Goal: Task Accomplishment & Management: Complete application form

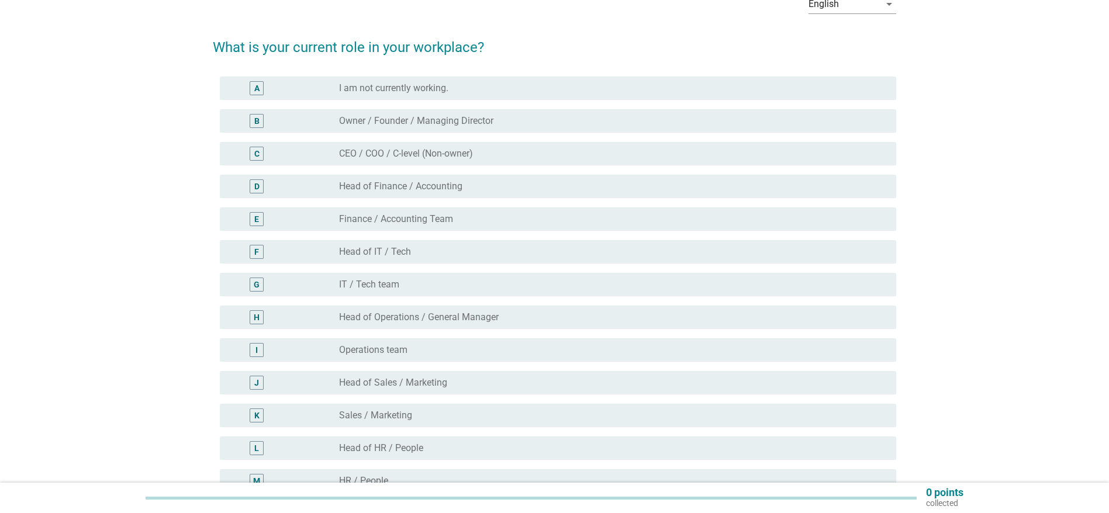
scroll to position [51, 0]
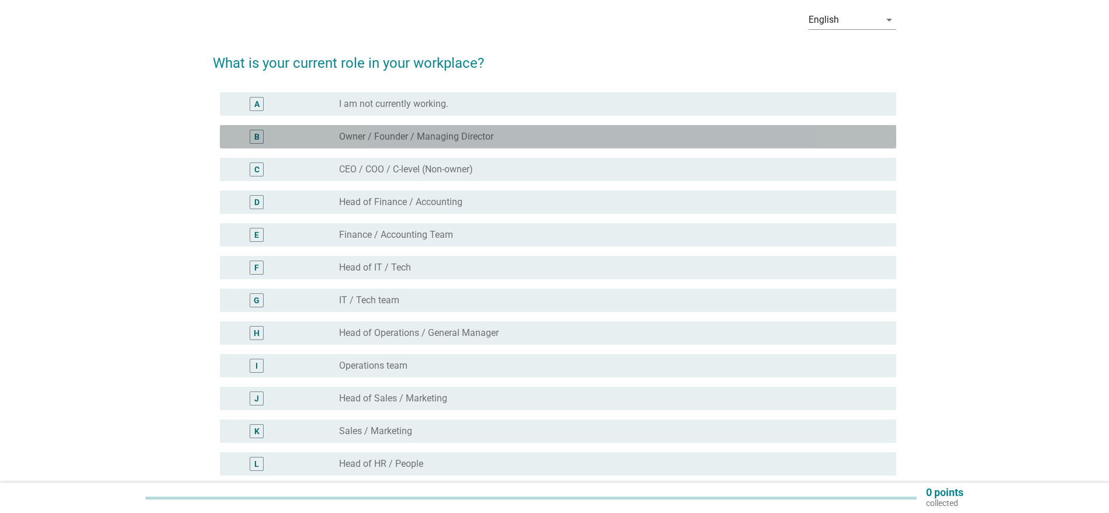
click at [312, 135] on div "B" at bounding box center [283, 137] width 109 height 14
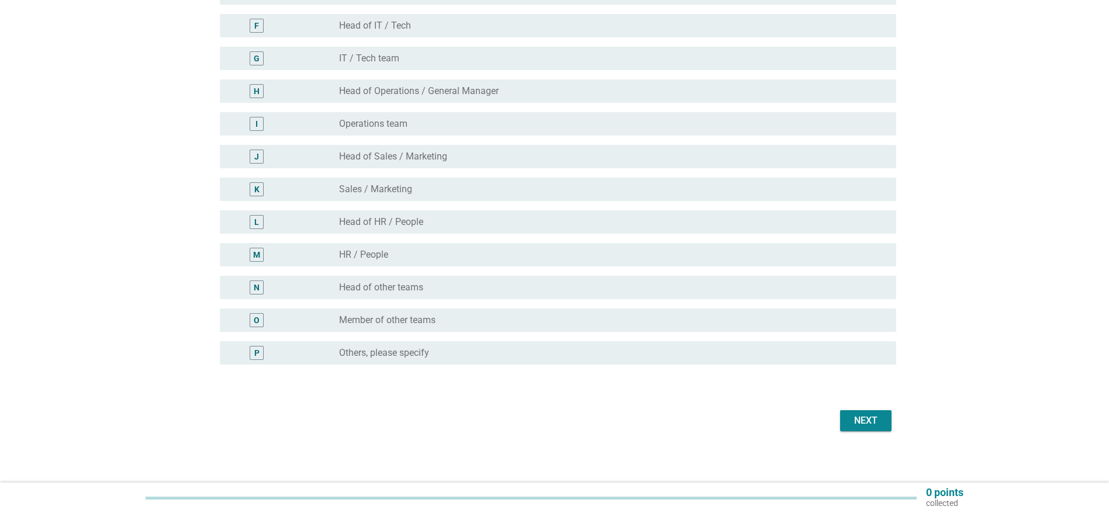
scroll to position [298, 0]
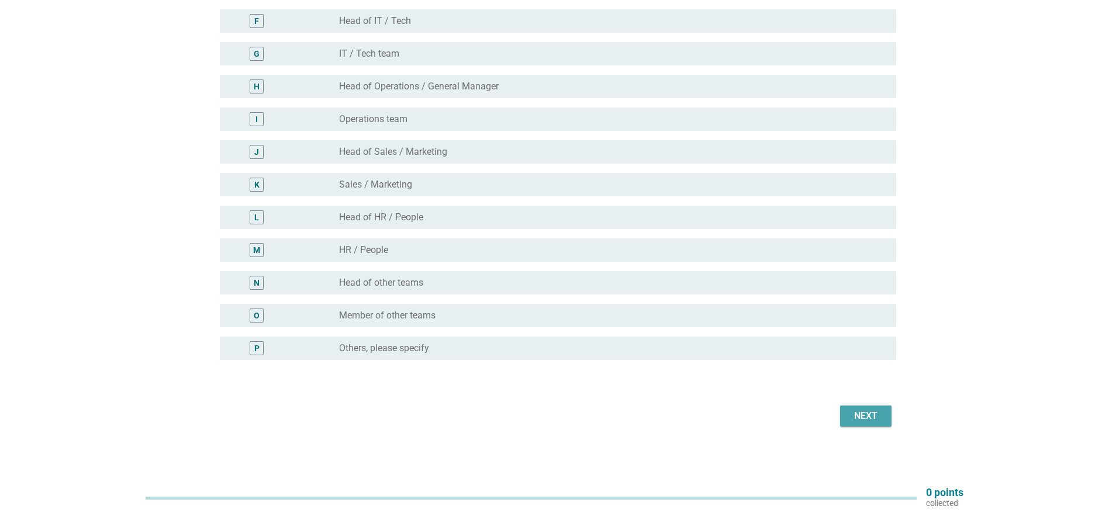
click at [871, 411] on div "Next" at bounding box center [866, 416] width 33 height 14
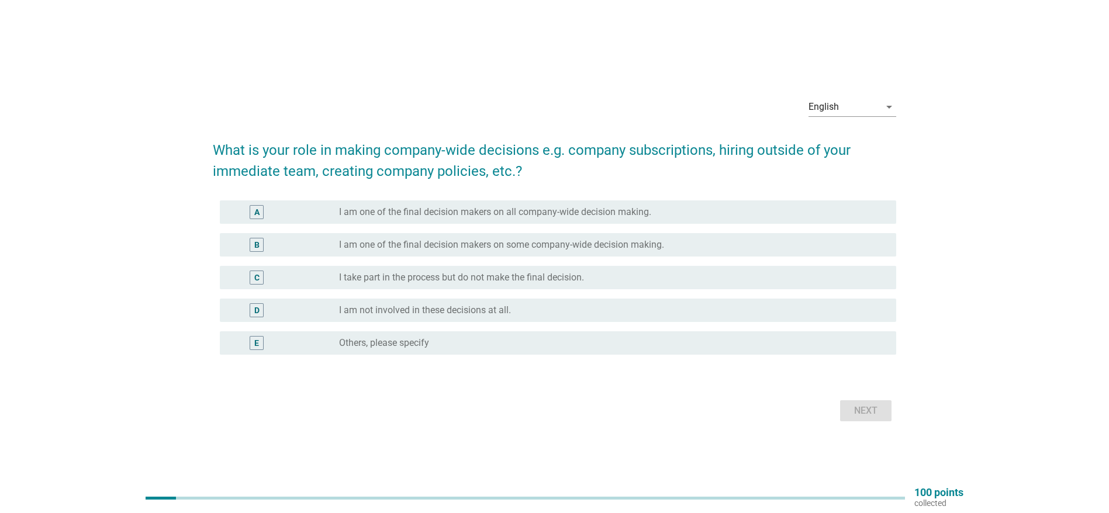
click at [416, 212] on label "I am one of the final decision makers on all company-wide decision making." at bounding box center [495, 212] width 312 height 12
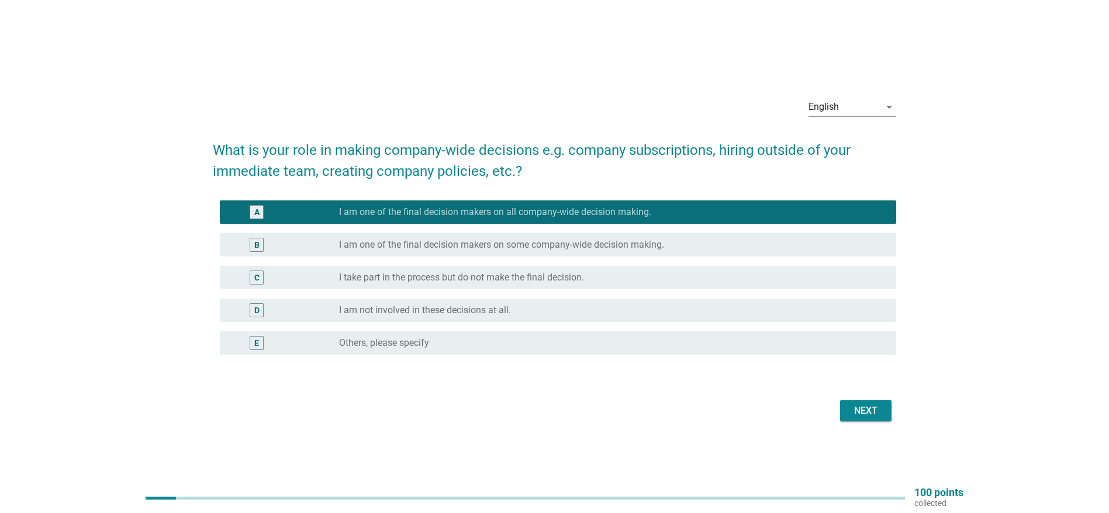
click at [868, 413] on div "Next" at bounding box center [866, 411] width 33 height 14
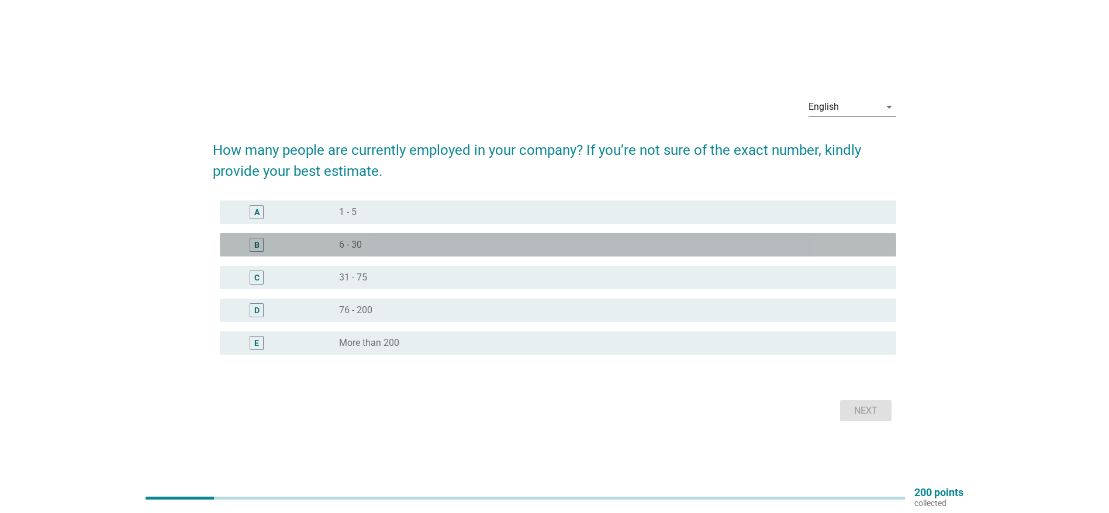
click at [351, 243] on label "6 - 30" at bounding box center [350, 245] width 23 height 12
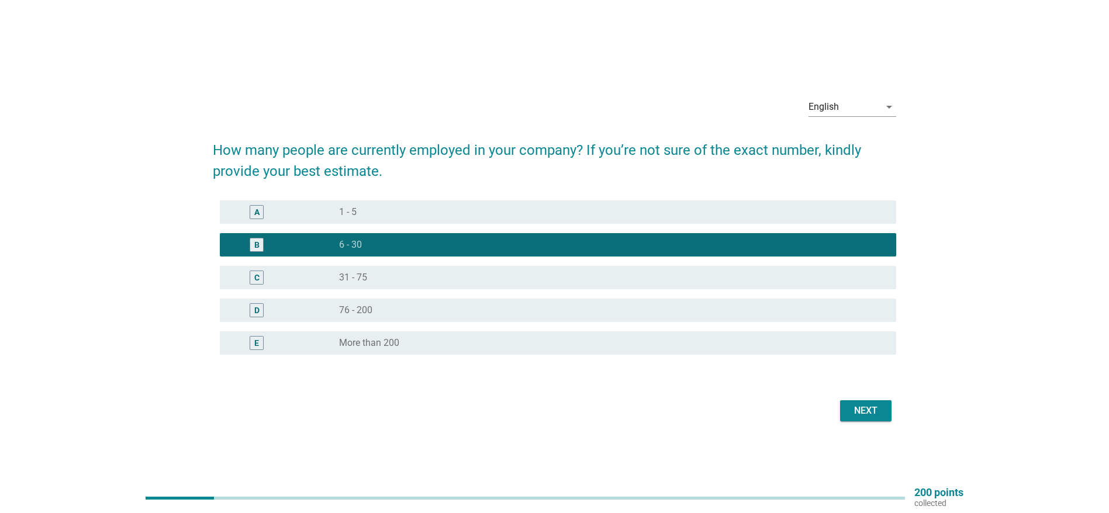
click at [862, 408] on div "Next" at bounding box center [866, 411] width 33 height 14
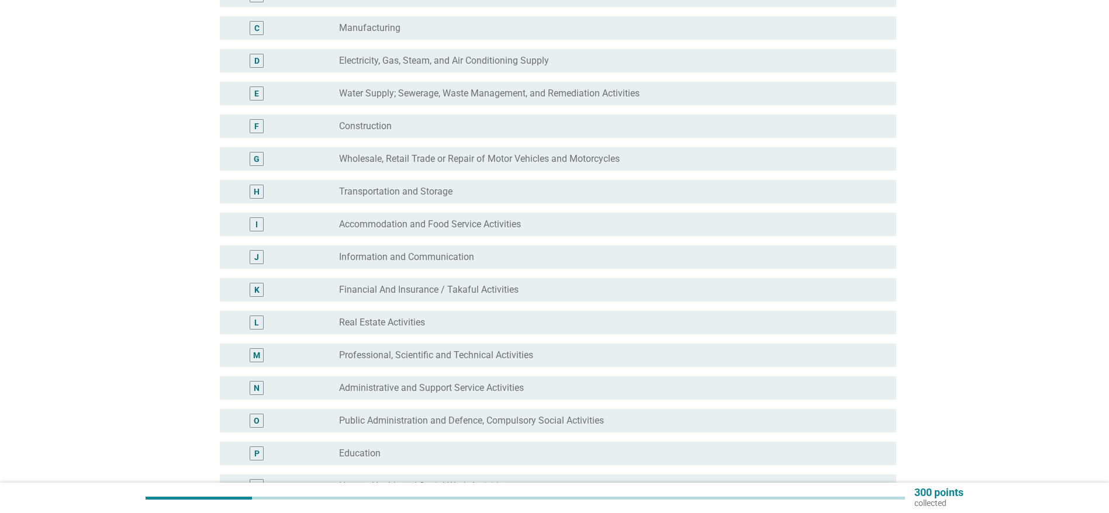
scroll to position [205, 0]
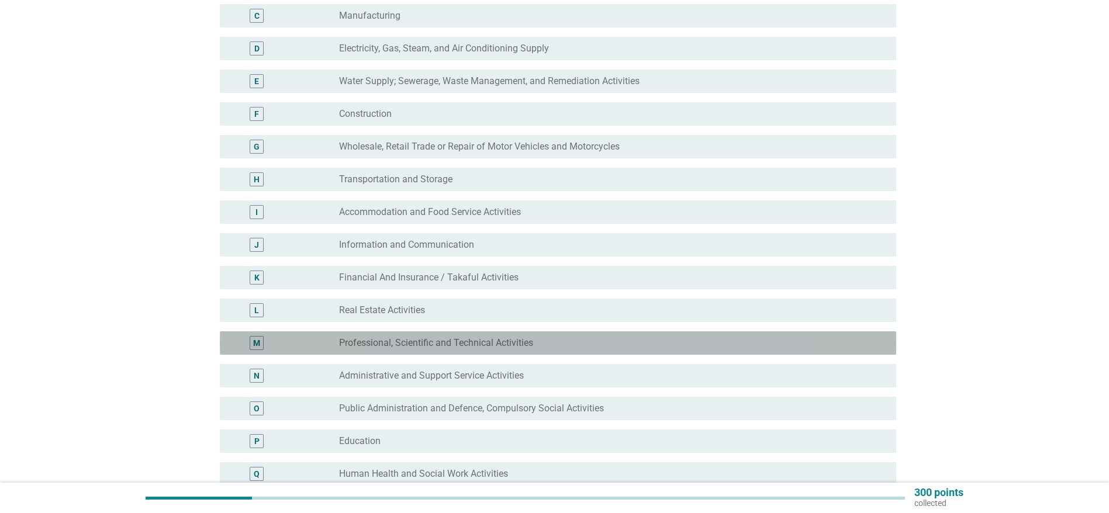
click at [502, 346] on label "Professional, Scientific and Technical Activities" at bounding box center [436, 343] width 194 height 12
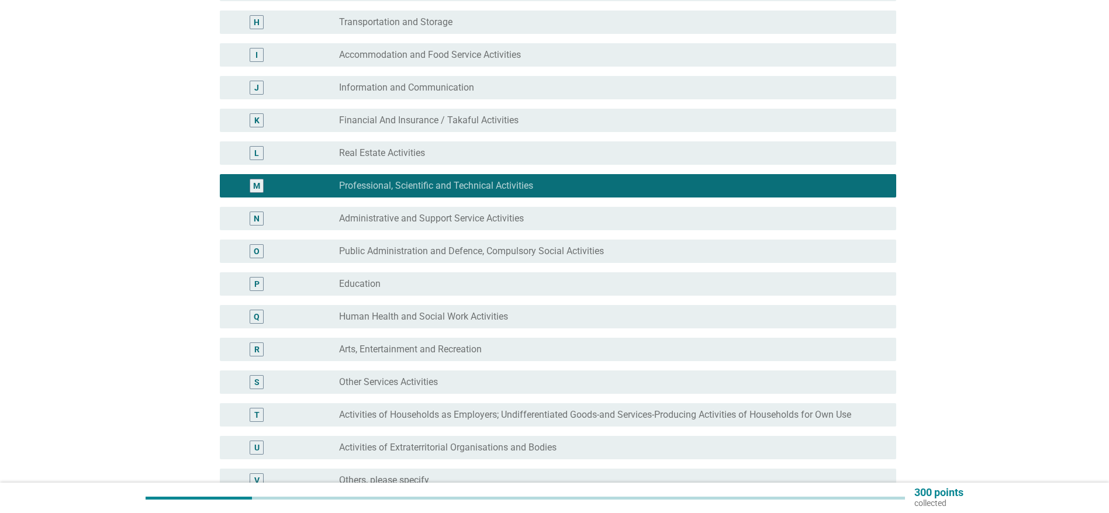
scroll to position [461, 0]
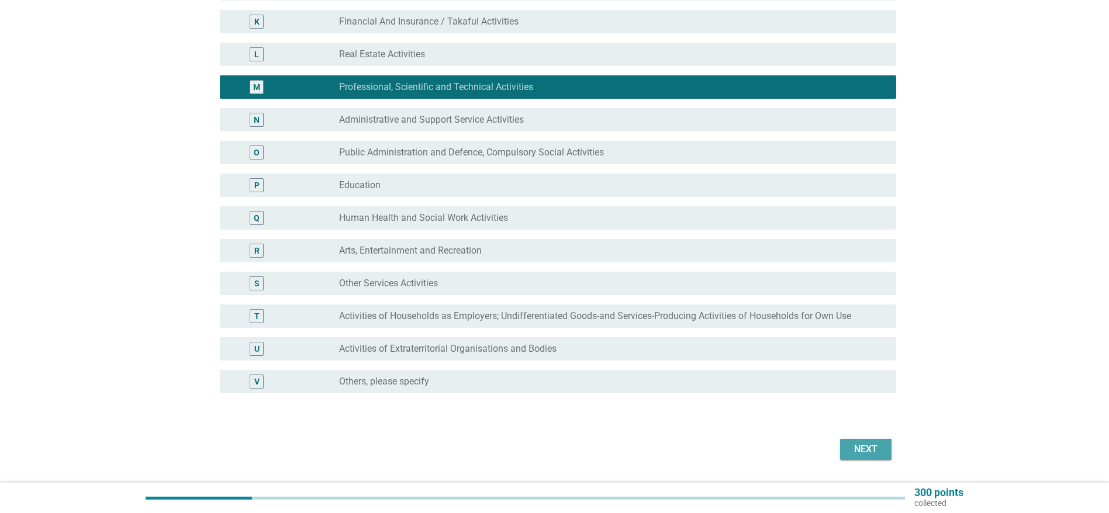
click at [847, 444] on button "Next" at bounding box center [865, 449] width 51 height 21
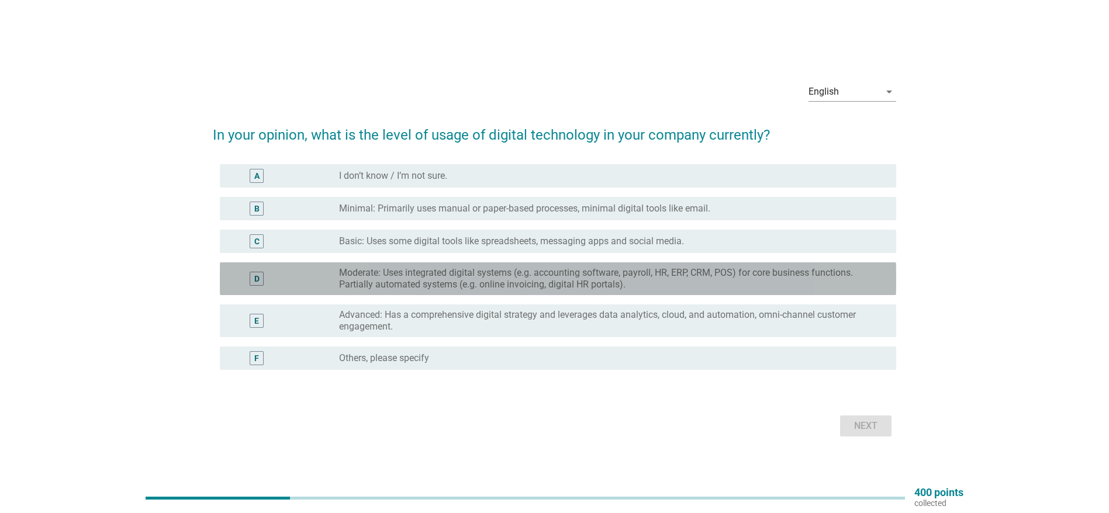
click at [433, 278] on label "Moderate: Uses integrated digital systems (e.g. accounting software, payroll, H…" at bounding box center [608, 278] width 539 height 23
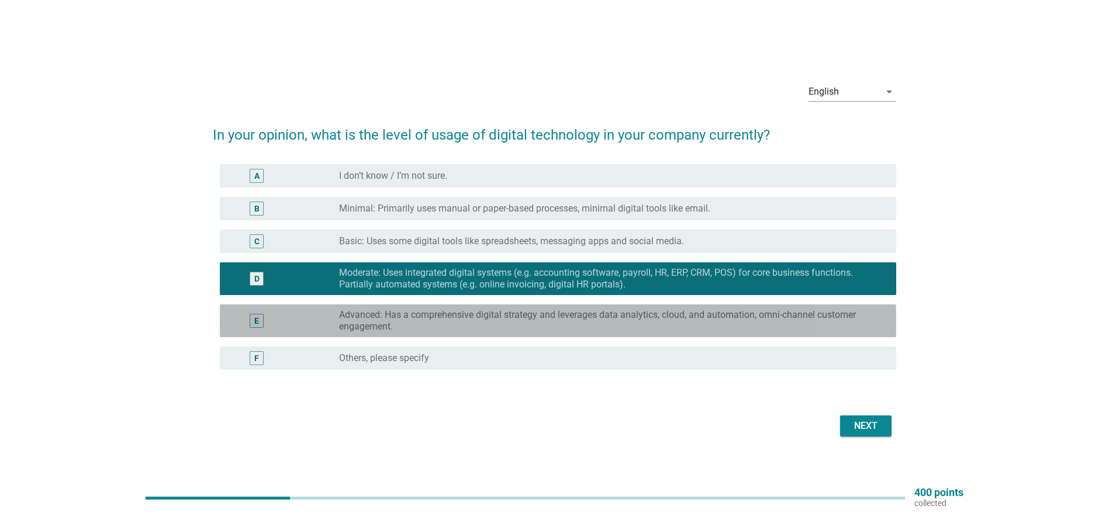
click at [530, 317] on label "Advanced: Has a comprehensive digital strategy and leverages data analytics, cl…" at bounding box center [608, 320] width 539 height 23
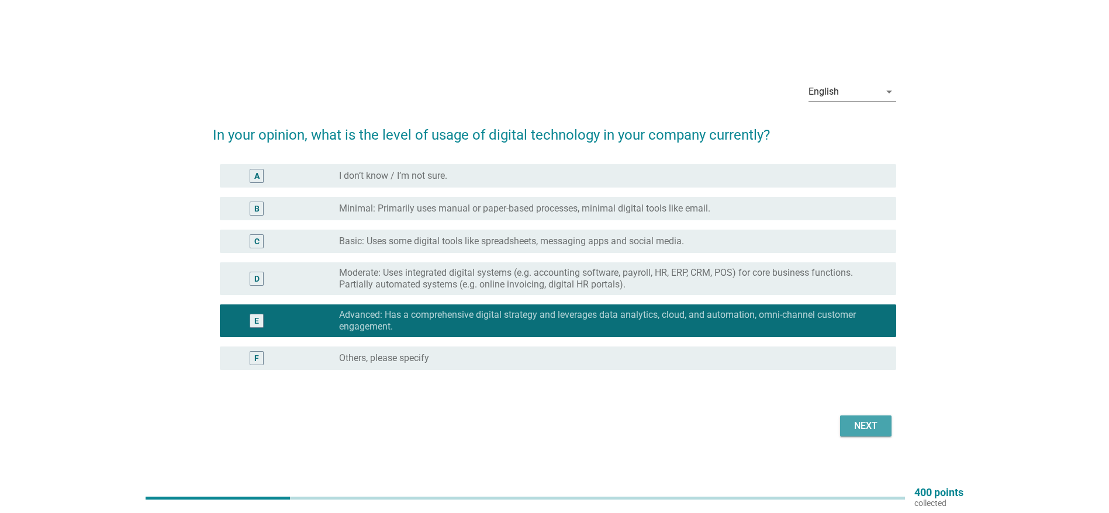
click at [853, 422] on div "Next" at bounding box center [866, 426] width 33 height 14
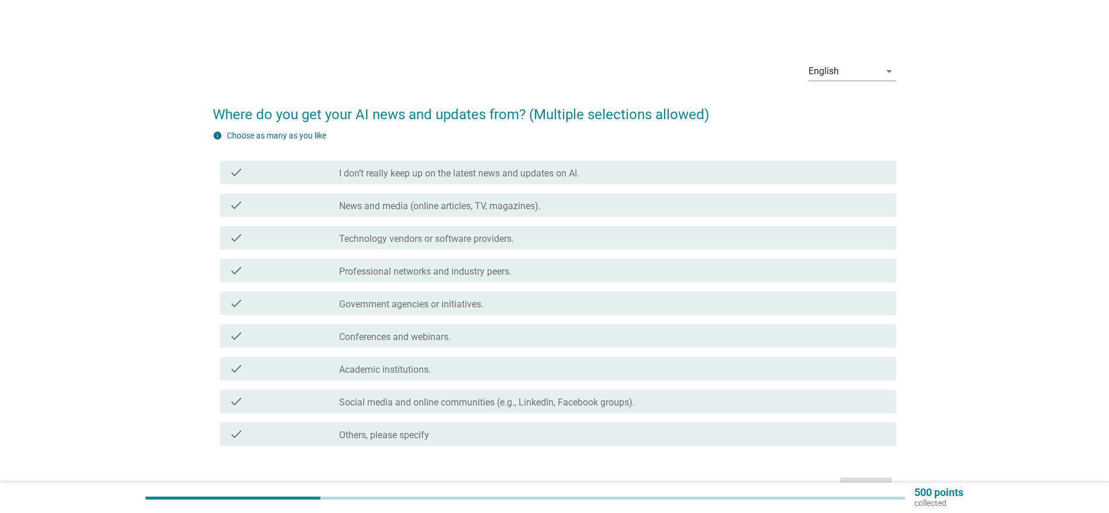
click at [406, 332] on label "Conferences and webinars." at bounding box center [395, 338] width 112 height 12
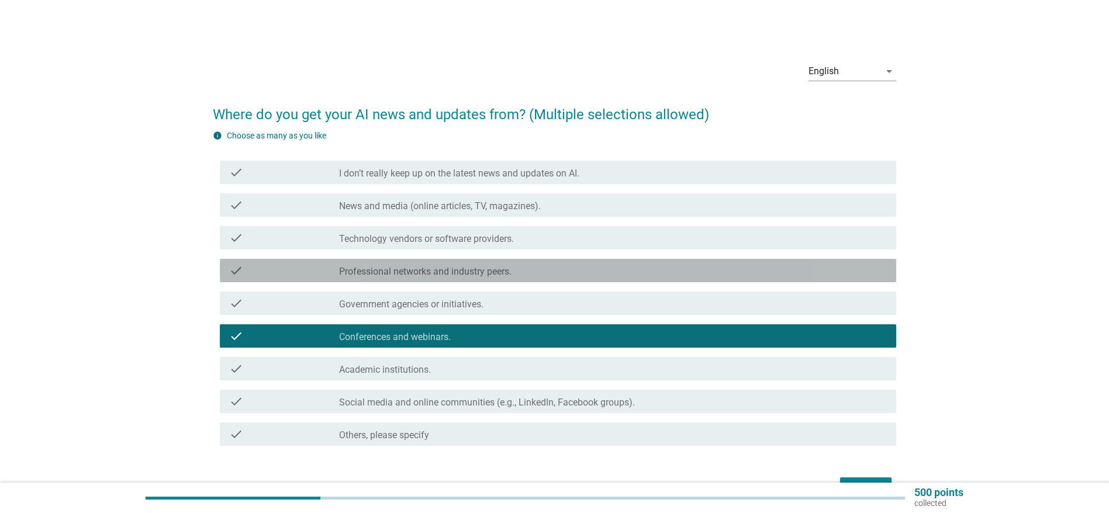
click at [405, 270] on label "Professional networks and industry peers." at bounding box center [425, 272] width 173 height 12
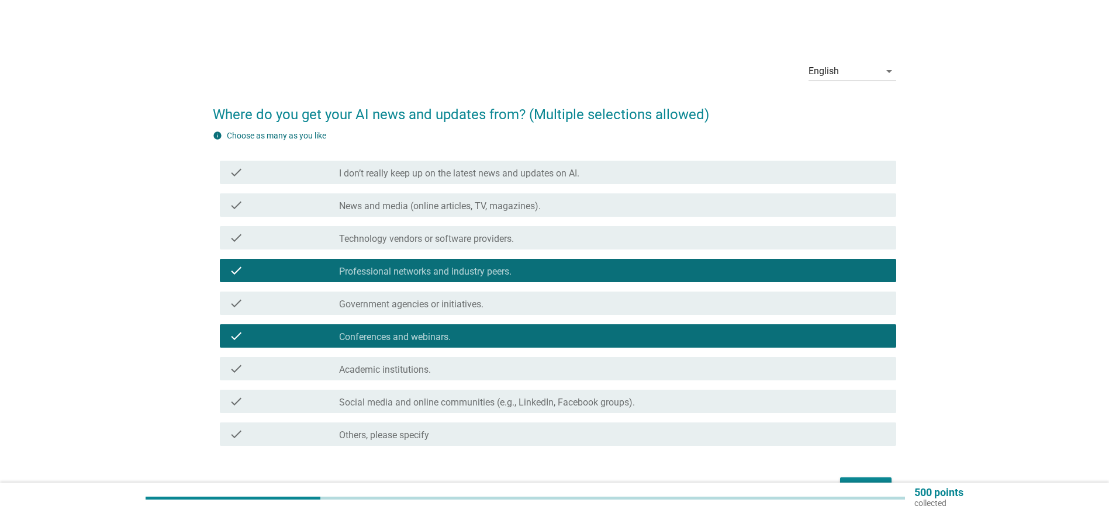
click at [425, 235] on label "Technology vendors or software providers." at bounding box center [426, 239] width 175 height 12
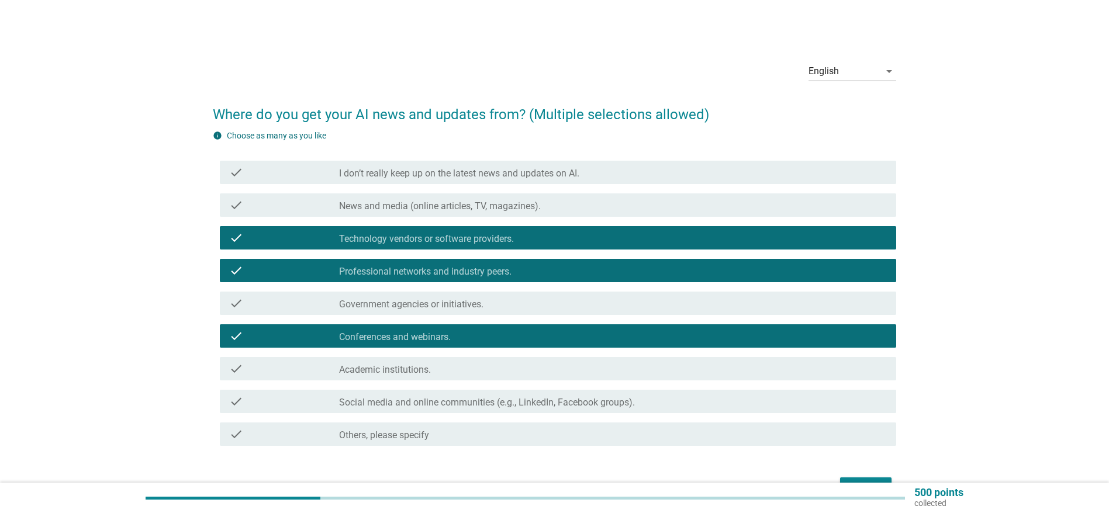
scroll to position [72, 0]
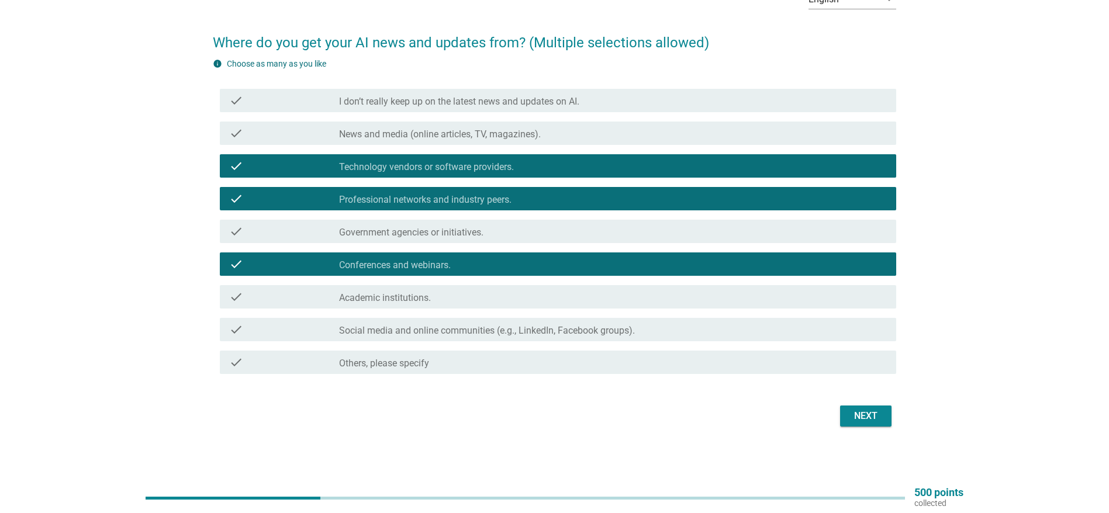
click at [495, 223] on div "check check_box_outline_blank Government agencies or initiatives." at bounding box center [558, 231] width 677 height 23
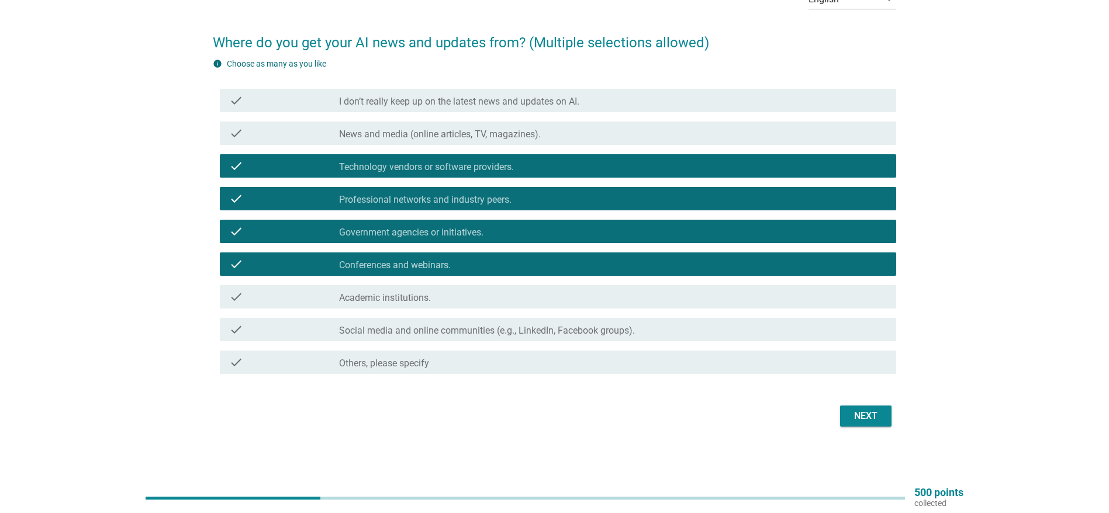
click at [848, 413] on button "Next" at bounding box center [865, 416] width 51 height 21
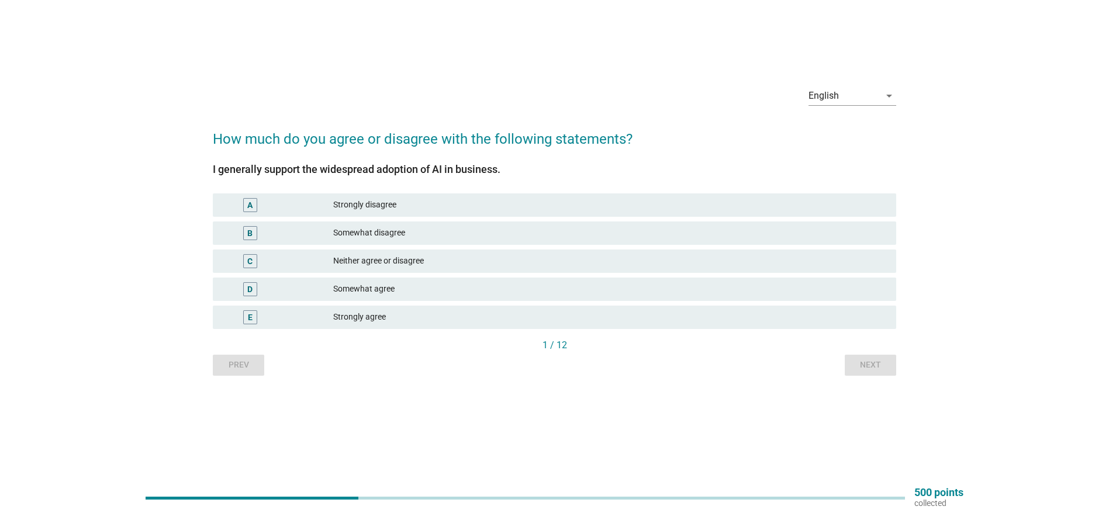
scroll to position [0, 0]
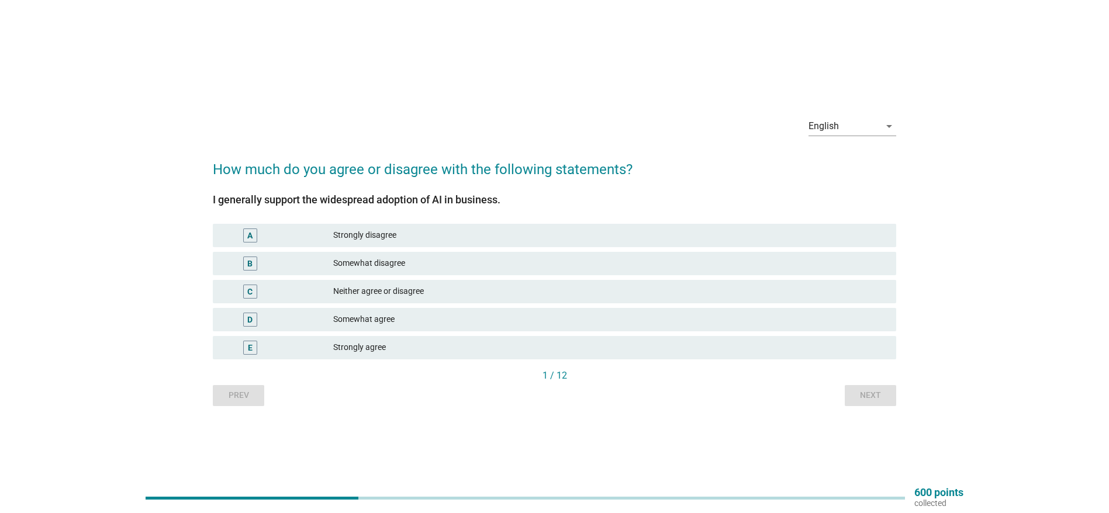
click at [285, 343] on div "E" at bounding box center [277, 348] width 111 height 14
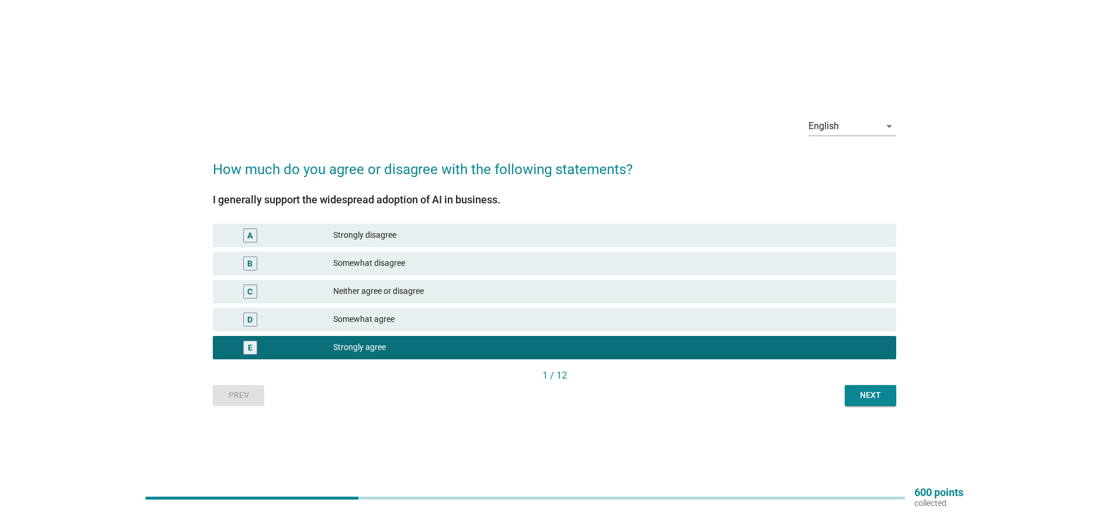
click at [284, 317] on div "D" at bounding box center [277, 320] width 111 height 14
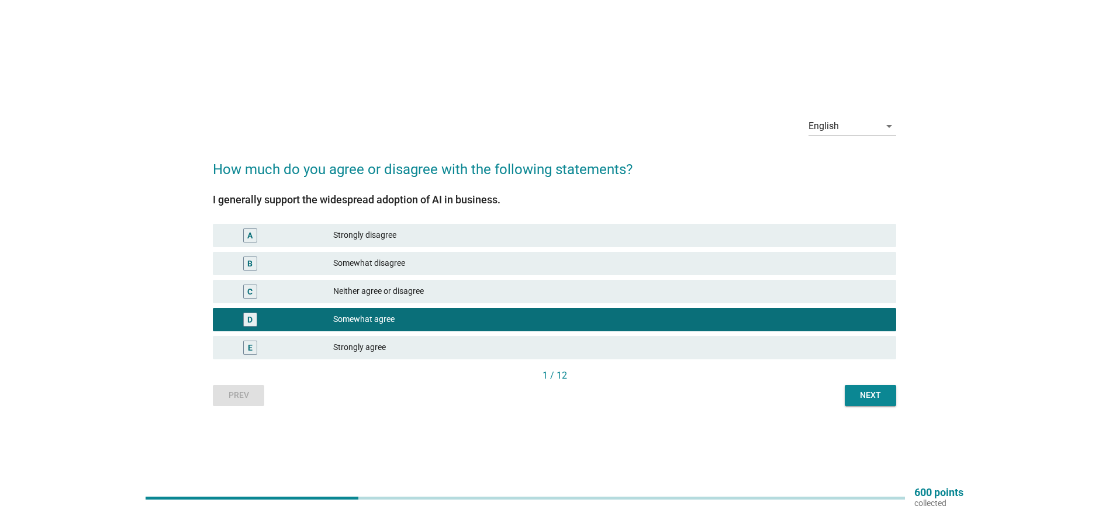
click at [861, 391] on div "Next" at bounding box center [870, 395] width 33 height 12
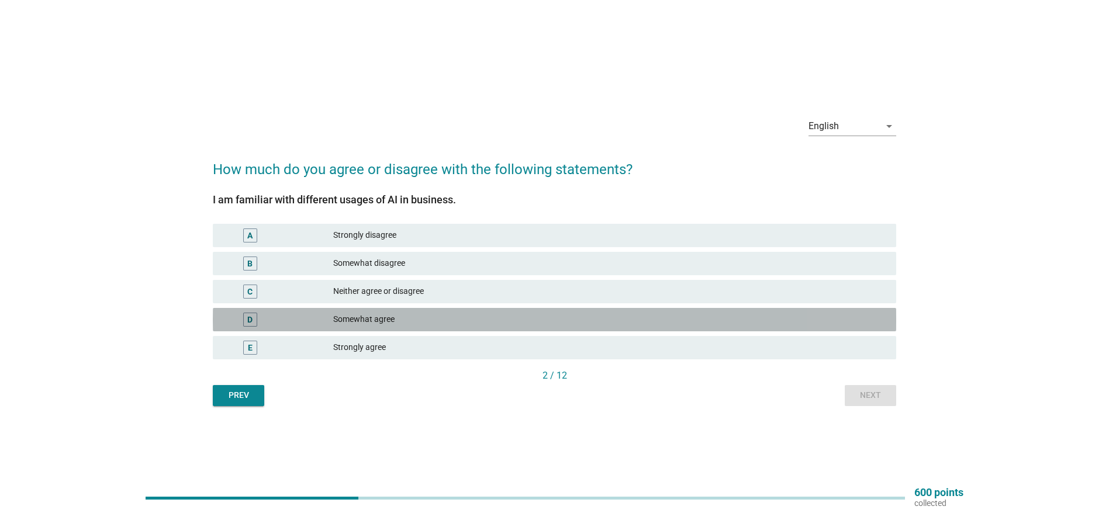
click at [376, 318] on div "Somewhat agree" at bounding box center [610, 320] width 554 height 14
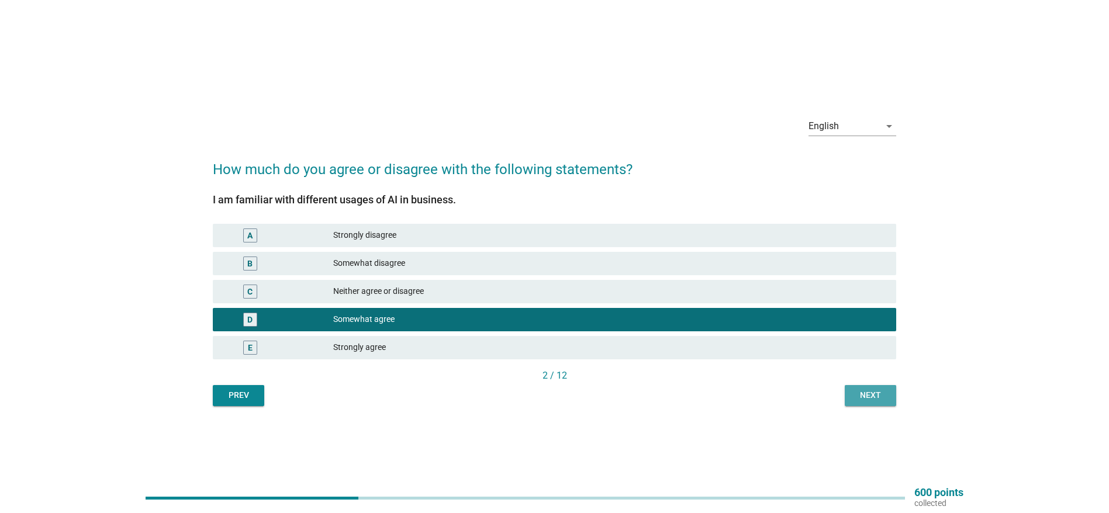
click at [861, 395] on div "Next" at bounding box center [870, 395] width 33 height 12
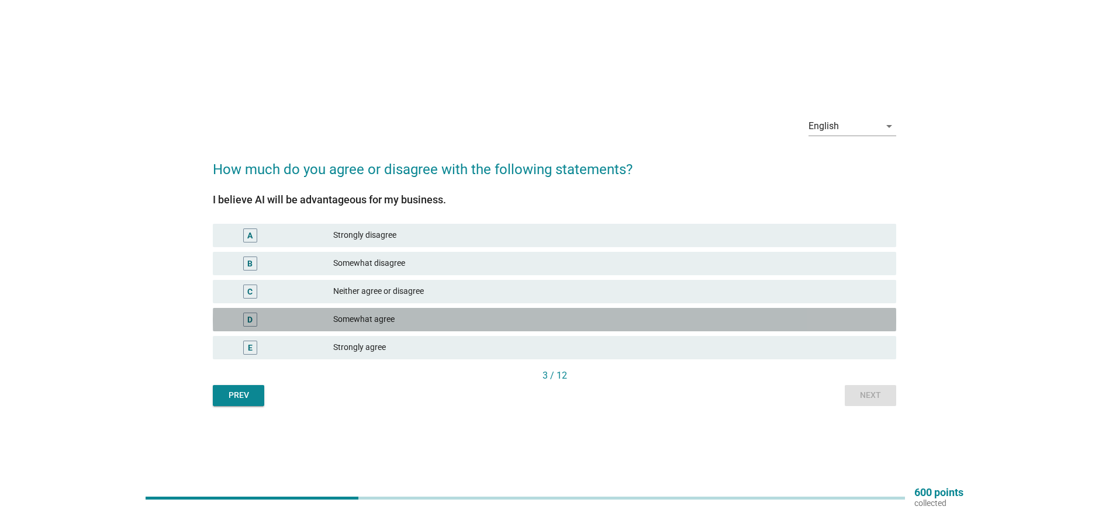
click at [339, 316] on div "Somewhat agree" at bounding box center [610, 320] width 554 height 14
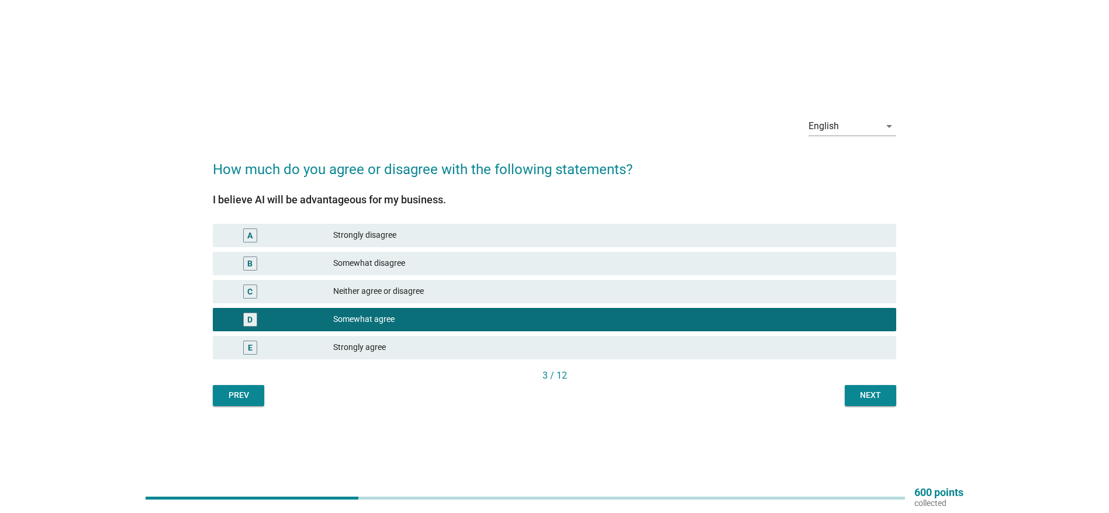
click at [862, 394] on div "Next" at bounding box center [870, 395] width 33 height 12
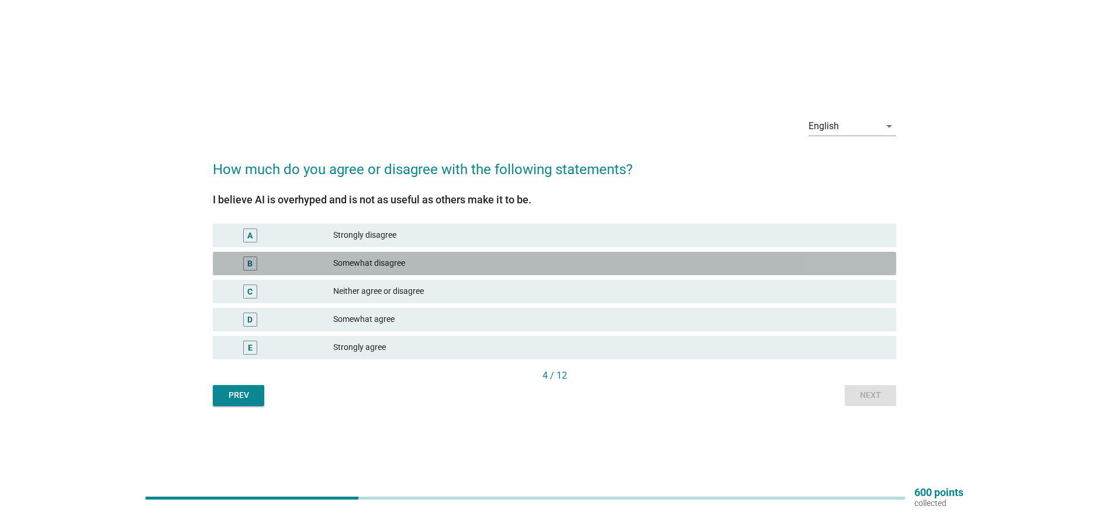
click at [365, 262] on div "Somewhat disagree" at bounding box center [610, 264] width 554 height 14
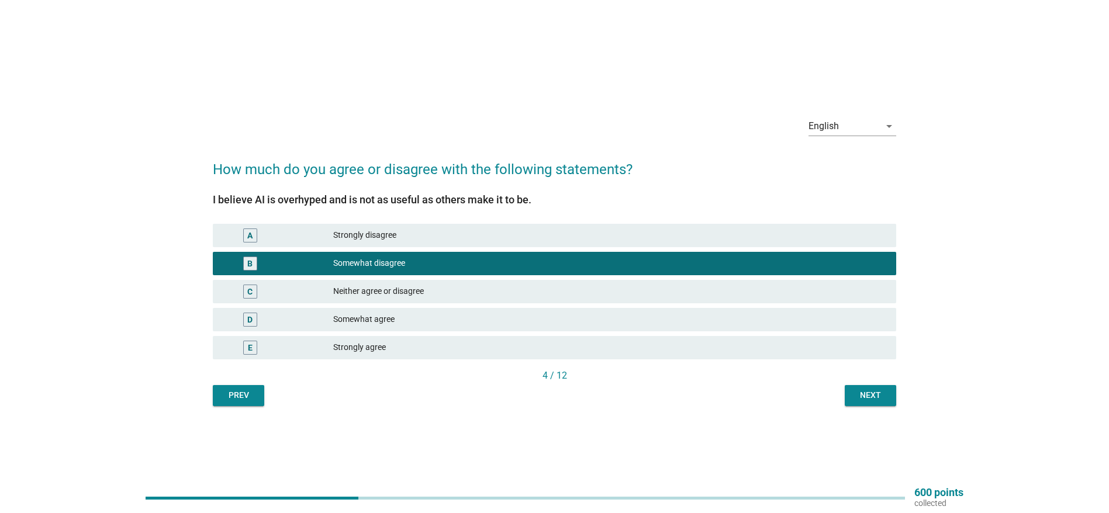
click at [877, 395] on div "Next" at bounding box center [870, 395] width 33 height 12
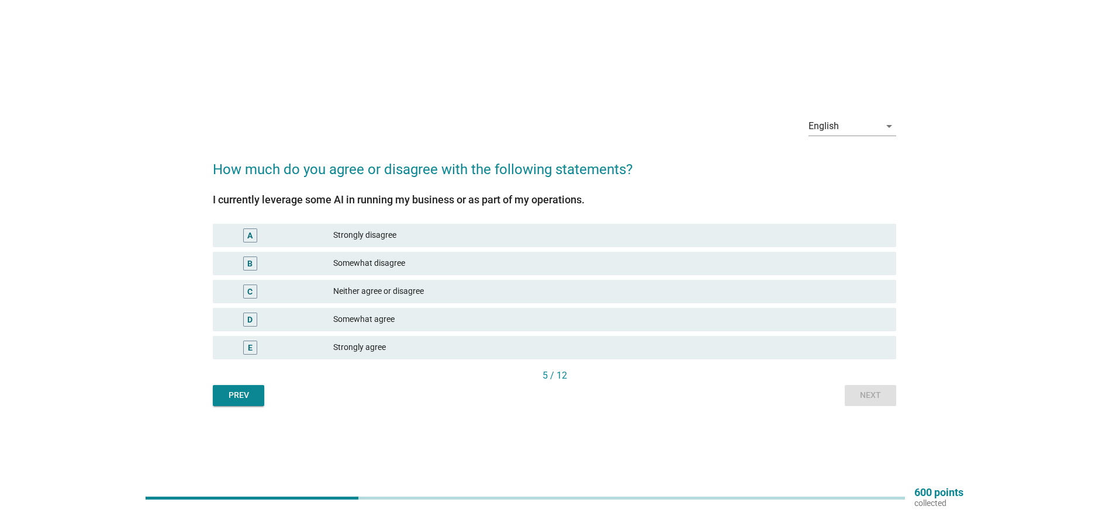
click at [357, 317] on div "Somewhat agree" at bounding box center [610, 320] width 554 height 14
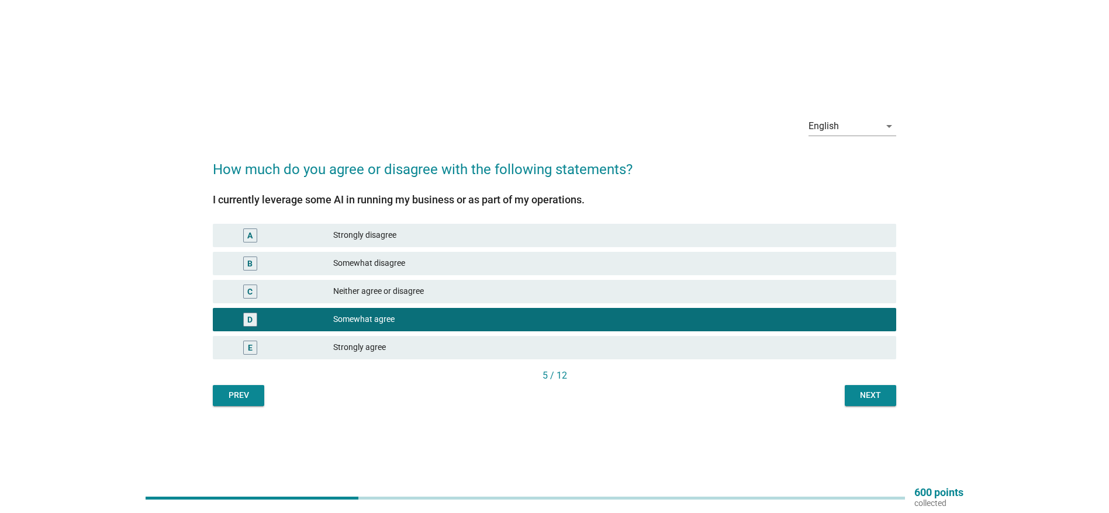
click at [871, 399] on div "Next" at bounding box center [870, 395] width 33 height 12
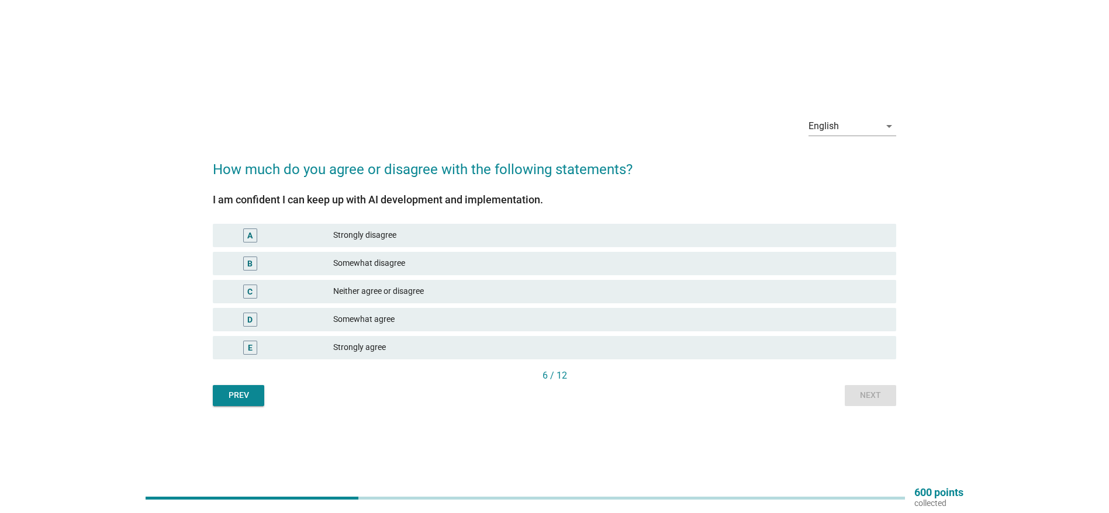
click at [381, 320] on div "Somewhat agree" at bounding box center [610, 320] width 554 height 14
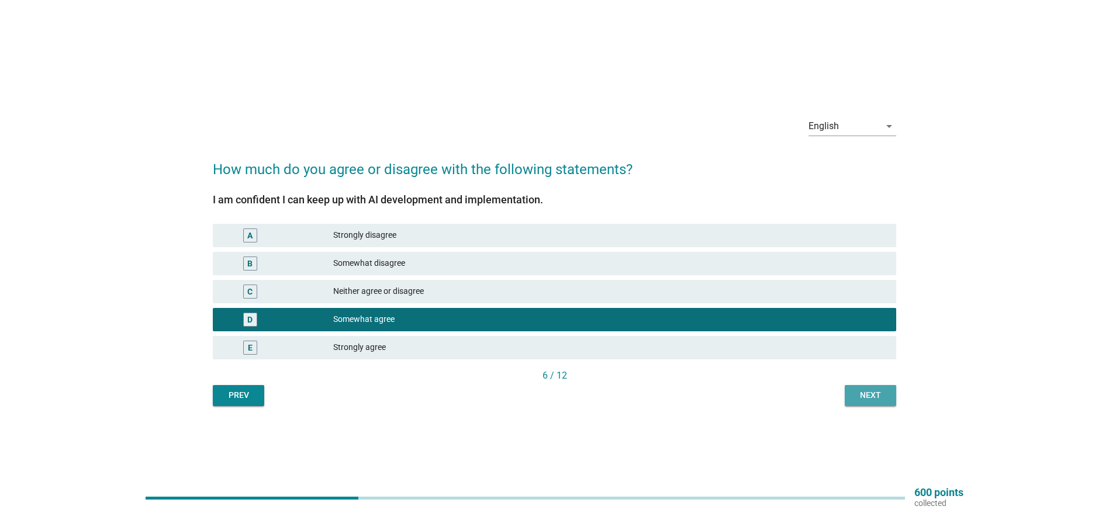
click at [876, 395] on div "Next" at bounding box center [870, 395] width 33 height 12
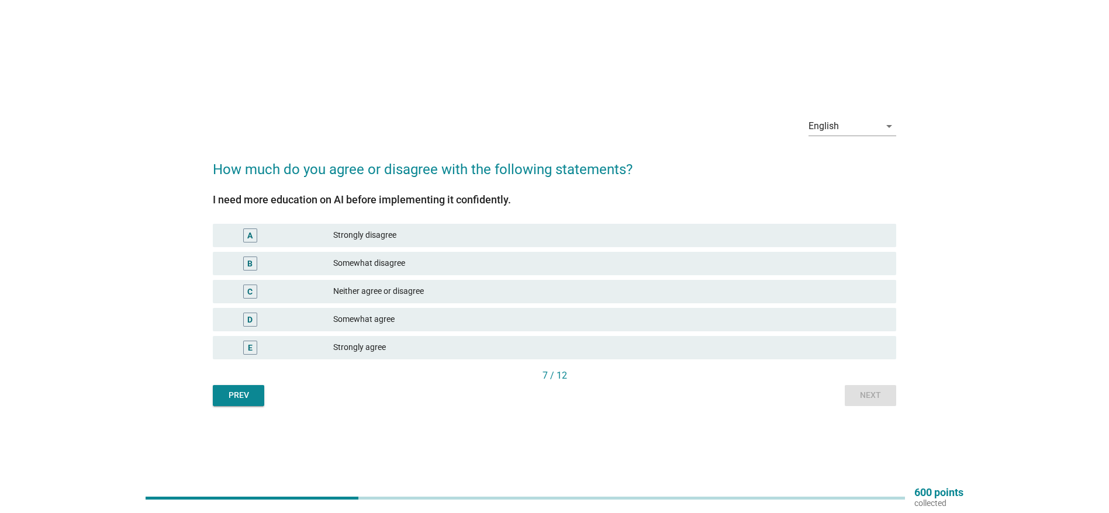
click at [364, 317] on div "Somewhat agree" at bounding box center [610, 320] width 554 height 14
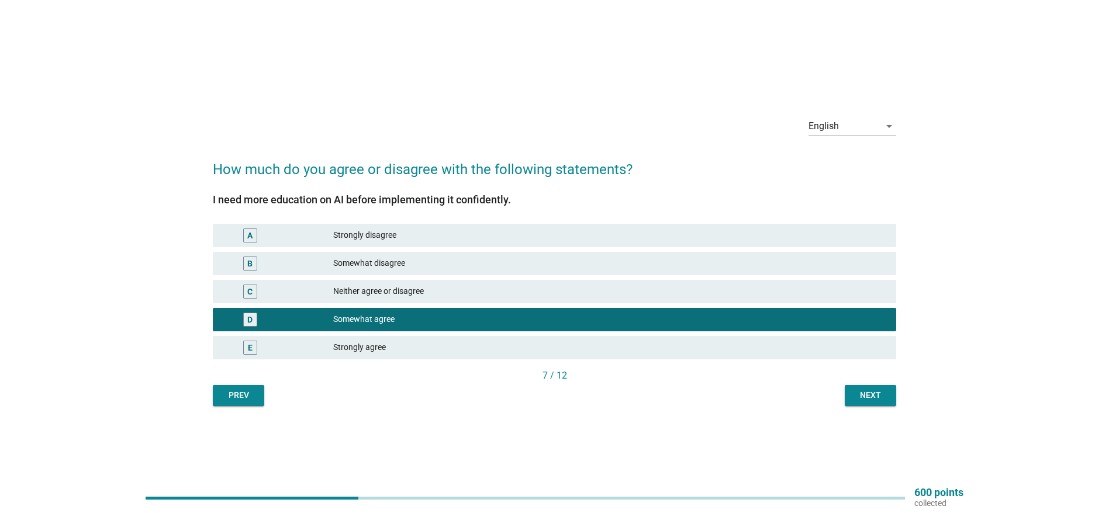
click at [879, 398] on div "Next" at bounding box center [870, 395] width 33 height 12
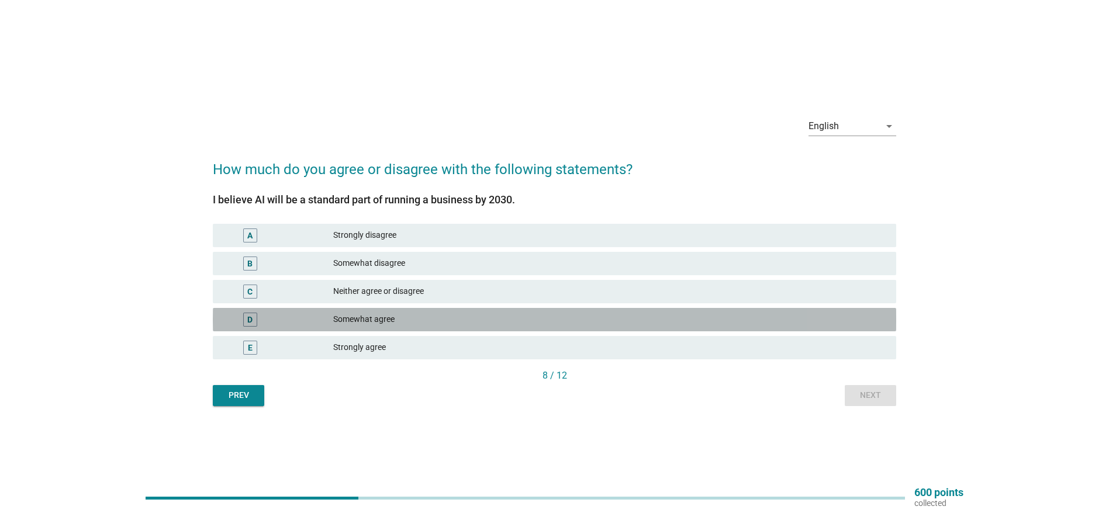
click at [375, 318] on div "Somewhat agree" at bounding box center [610, 320] width 554 height 14
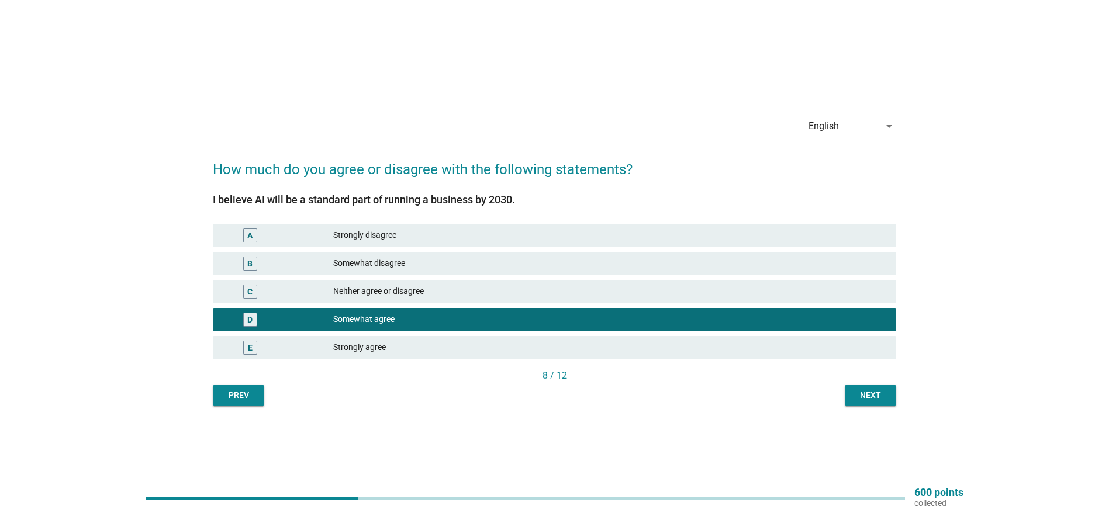
click at [856, 394] on div "Next" at bounding box center [870, 395] width 33 height 12
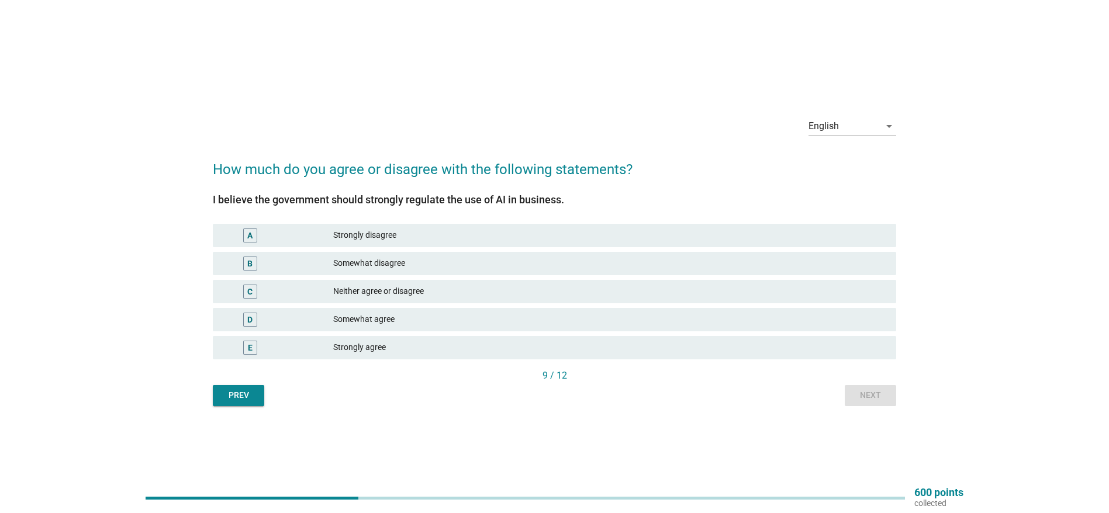
click at [381, 288] on div "Neither agree or disagree" at bounding box center [610, 292] width 554 height 14
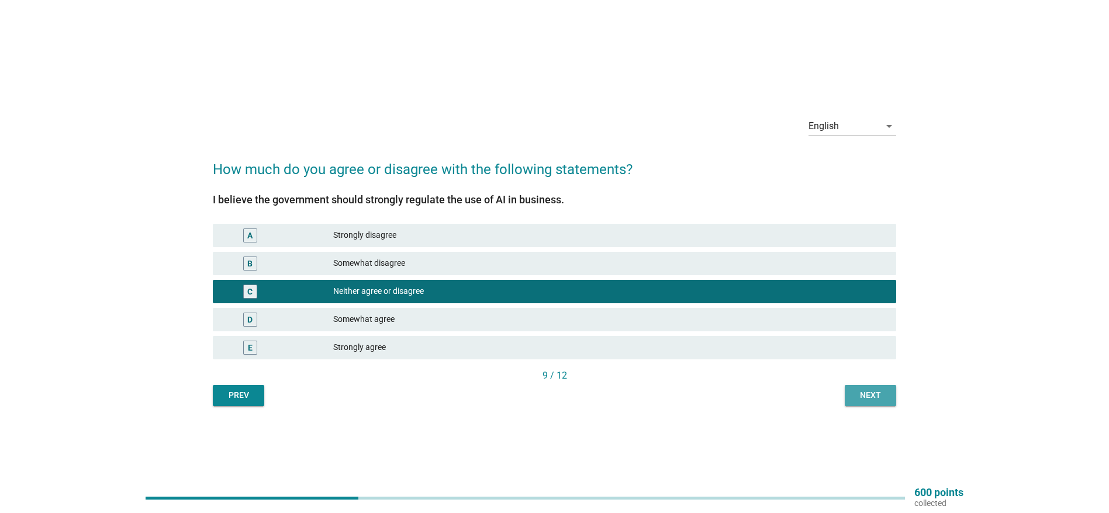
click at [862, 387] on button "Next" at bounding box center [870, 395] width 51 height 21
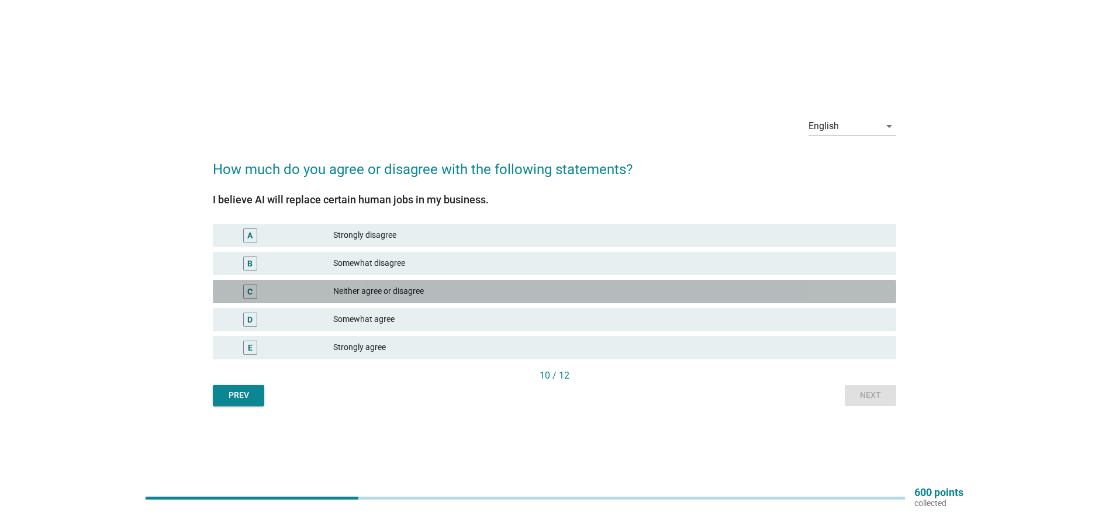
click at [354, 288] on div "Neither agree or disagree" at bounding box center [610, 292] width 554 height 14
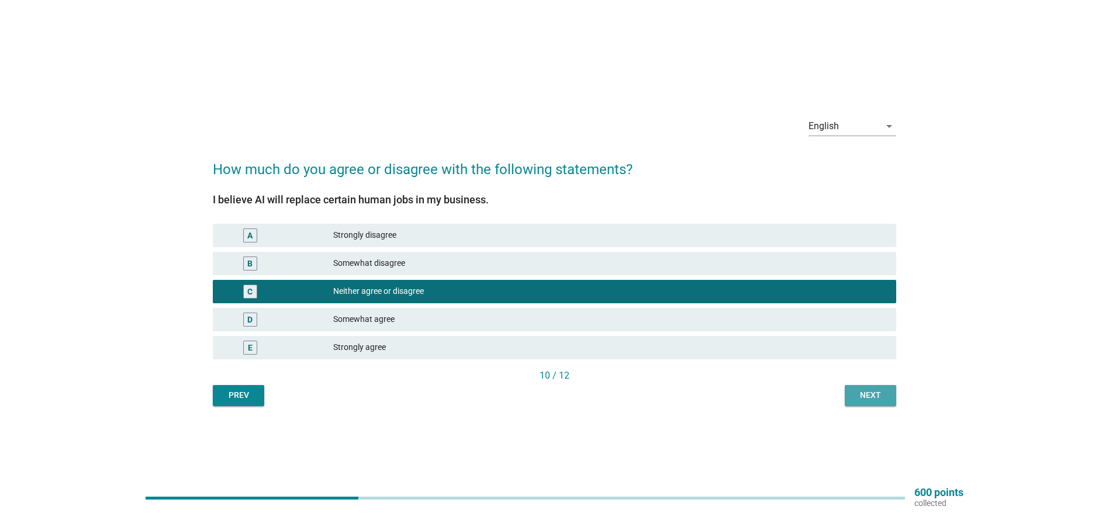
click at [870, 396] on div "Next" at bounding box center [870, 395] width 33 height 12
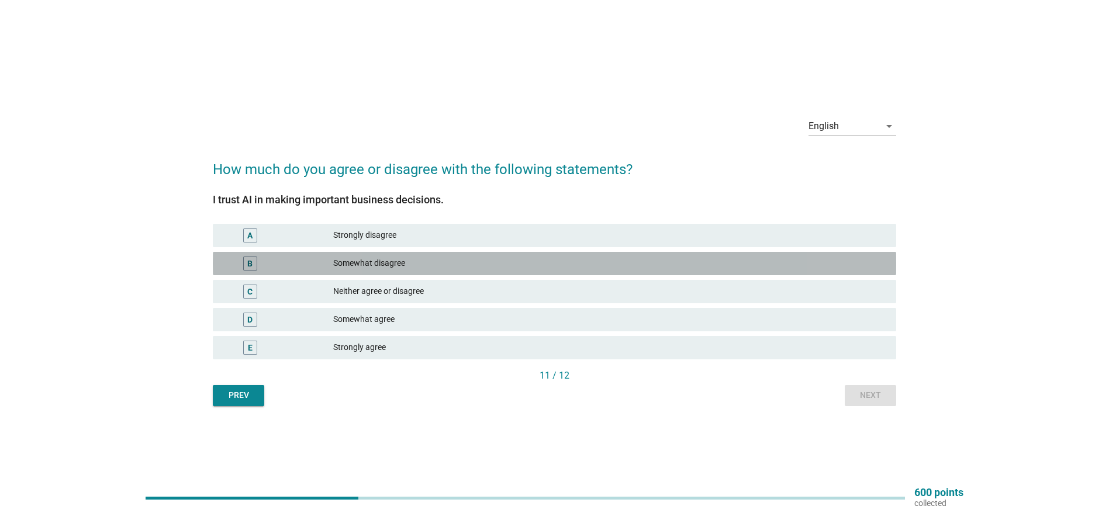
click at [358, 257] on div "Somewhat disagree" at bounding box center [610, 264] width 554 height 14
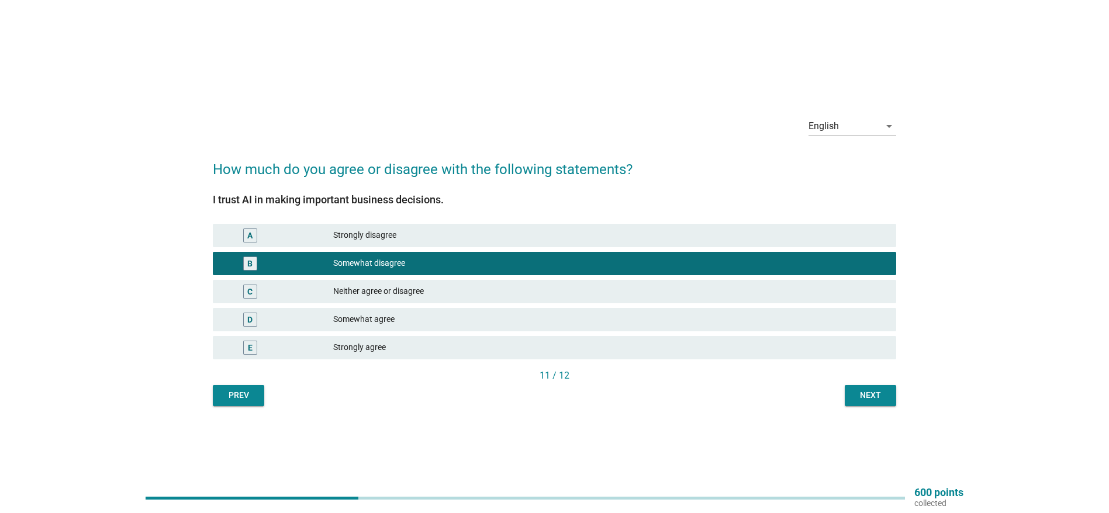
click at [858, 404] on button "Next" at bounding box center [870, 395] width 51 height 21
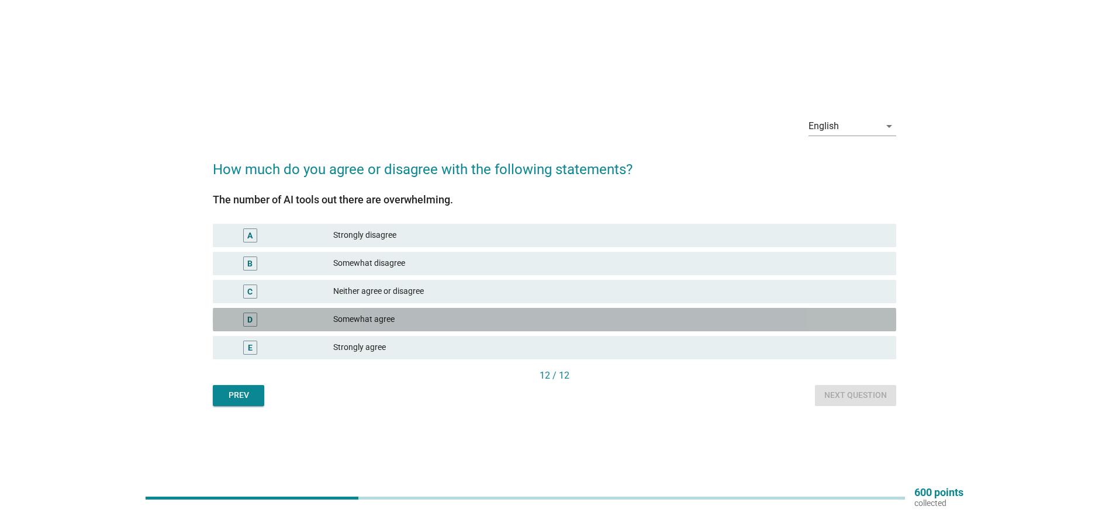
click at [367, 318] on div "Somewhat agree" at bounding box center [610, 320] width 554 height 14
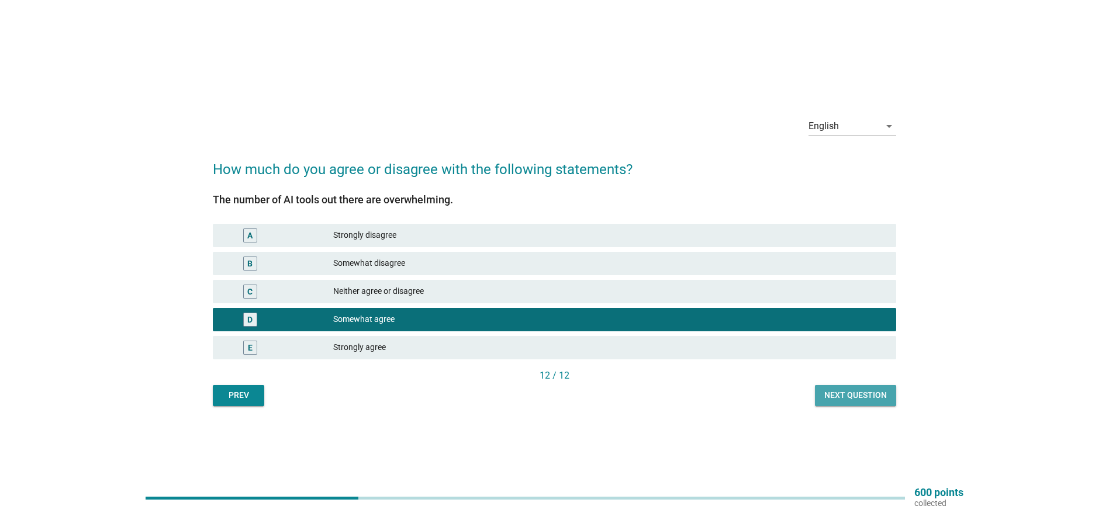
click at [850, 396] on div "Next question" at bounding box center [856, 395] width 63 height 12
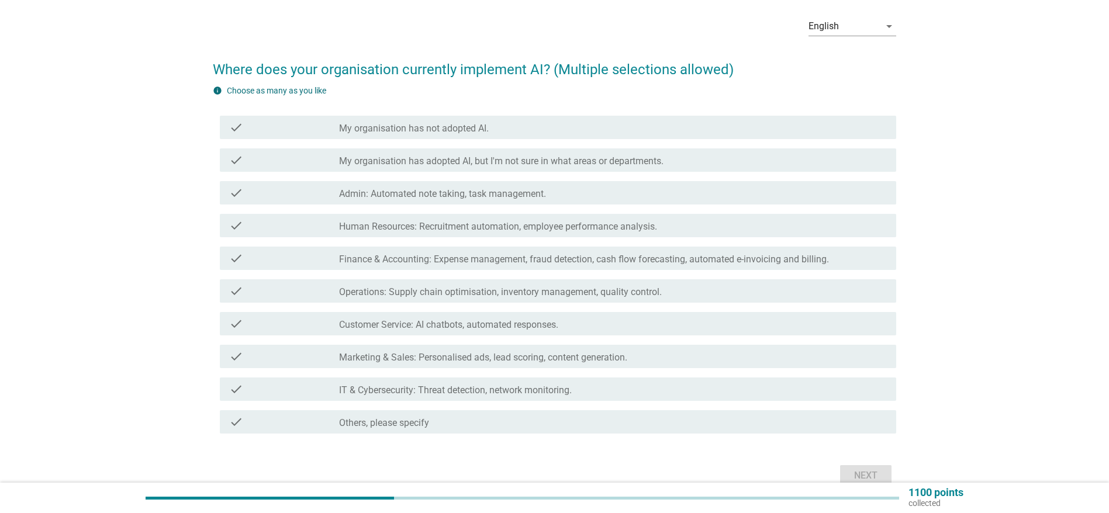
scroll to position [65, 0]
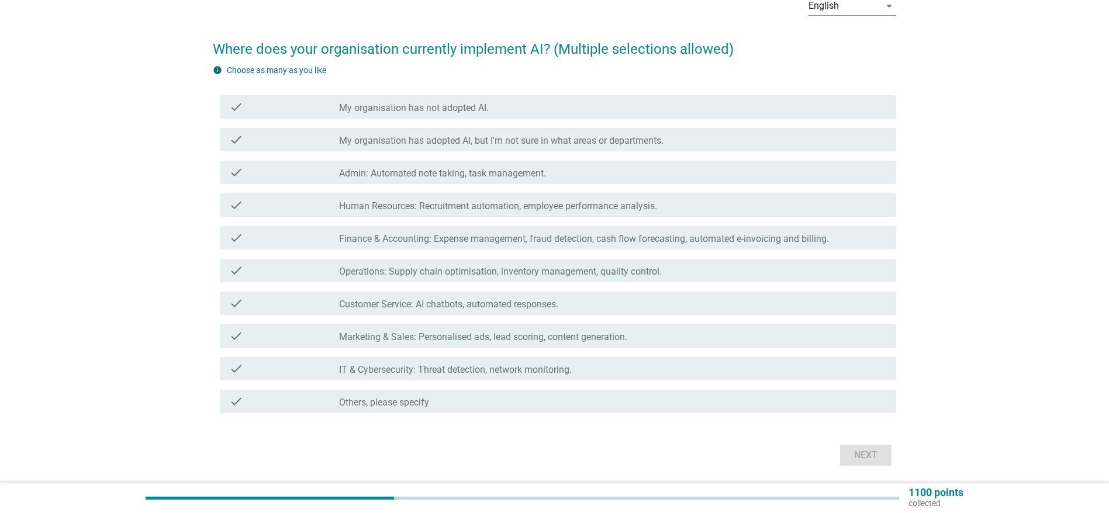
click at [599, 237] on label "Finance & Accounting: Expense management, fraud detection, cash flow forecastin…" at bounding box center [584, 239] width 490 height 12
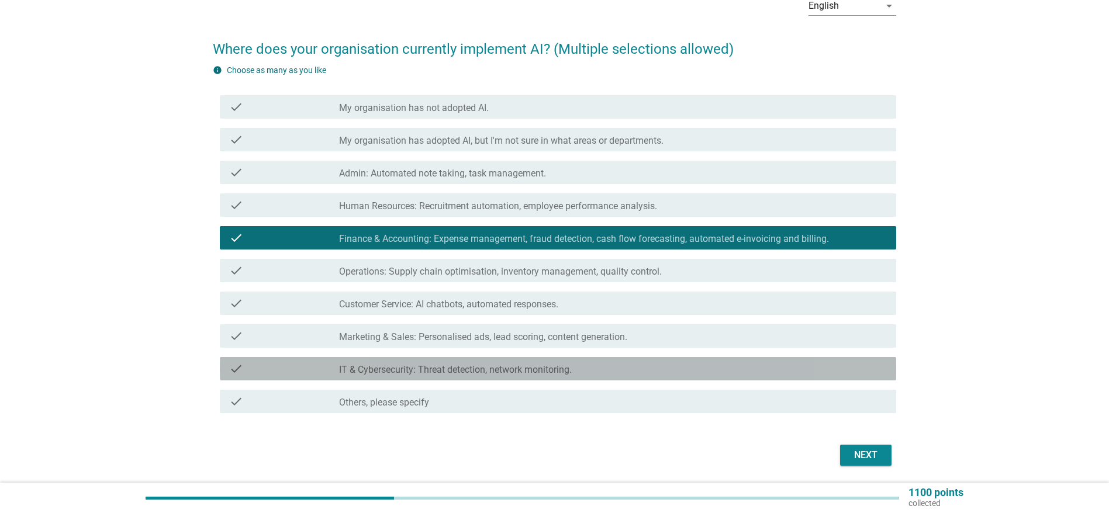
click at [544, 369] on label "IT & Cybersecurity: Threat detection, network monitoring." at bounding box center [455, 370] width 233 height 12
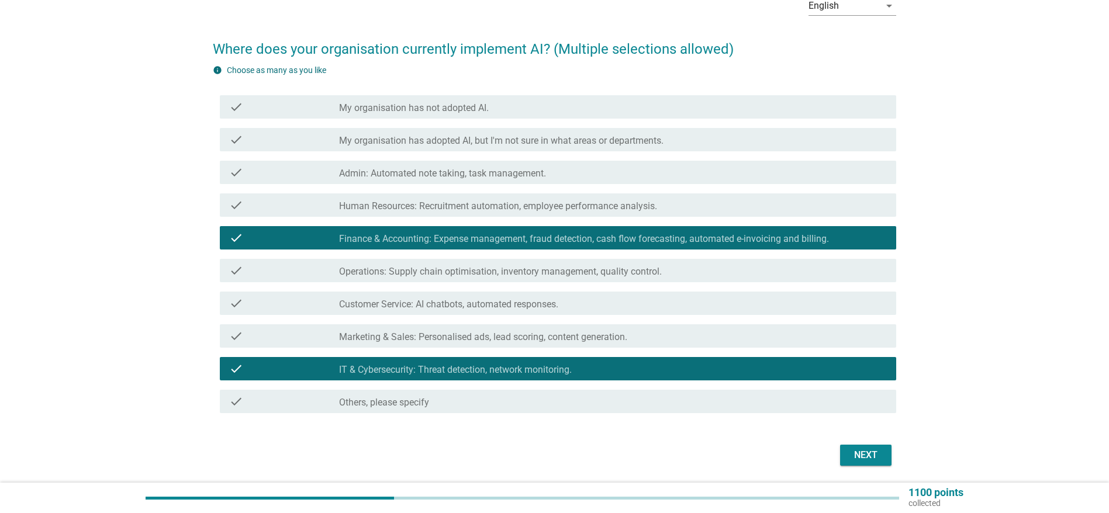
scroll to position [105, 0]
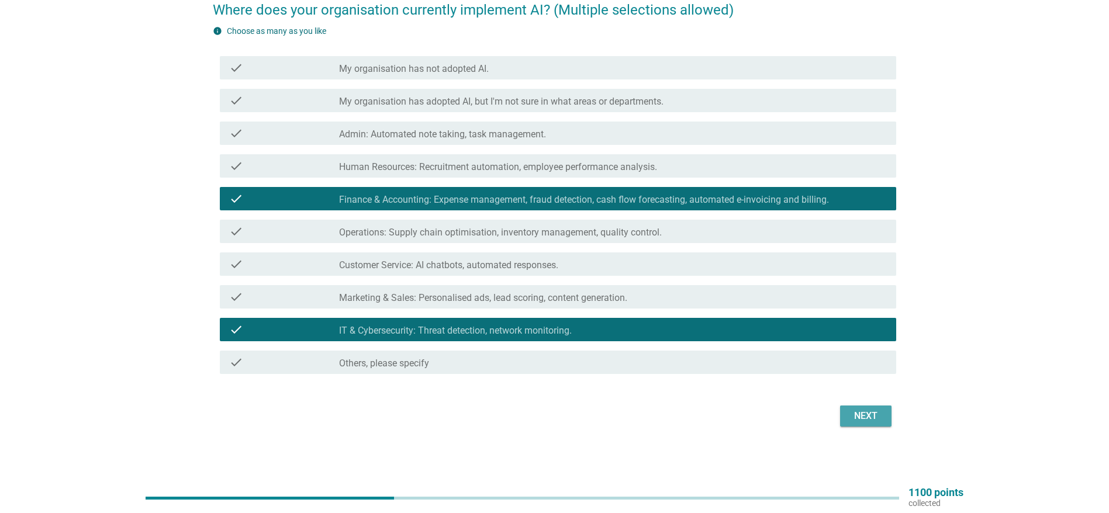
click at [875, 411] on div "Next" at bounding box center [866, 416] width 33 height 14
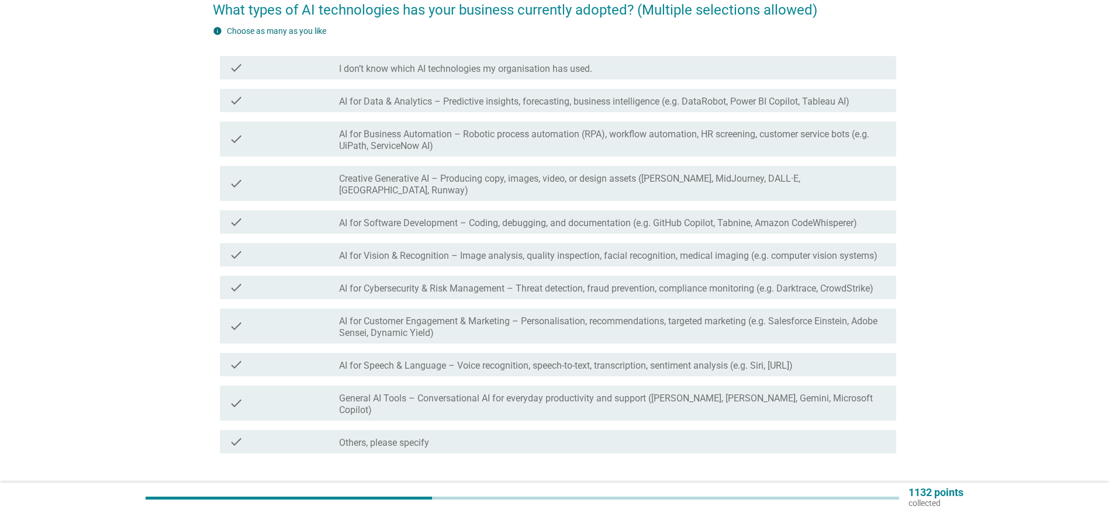
scroll to position [0, 0]
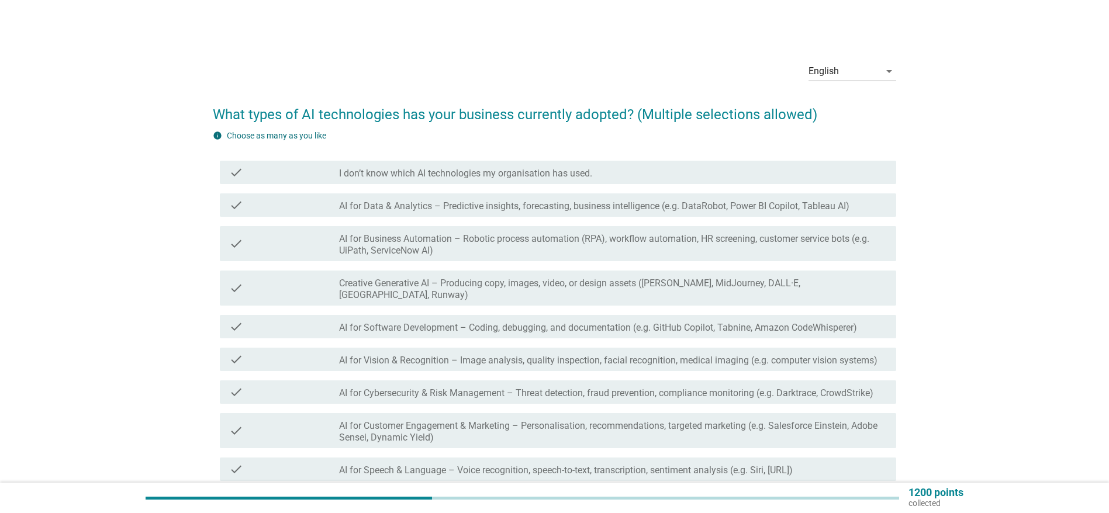
click at [514, 205] on label "AI for Data & Analytics – Predictive insights, forecasting, business intelligen…" at bounding box center [594, 207] width 511 height 12
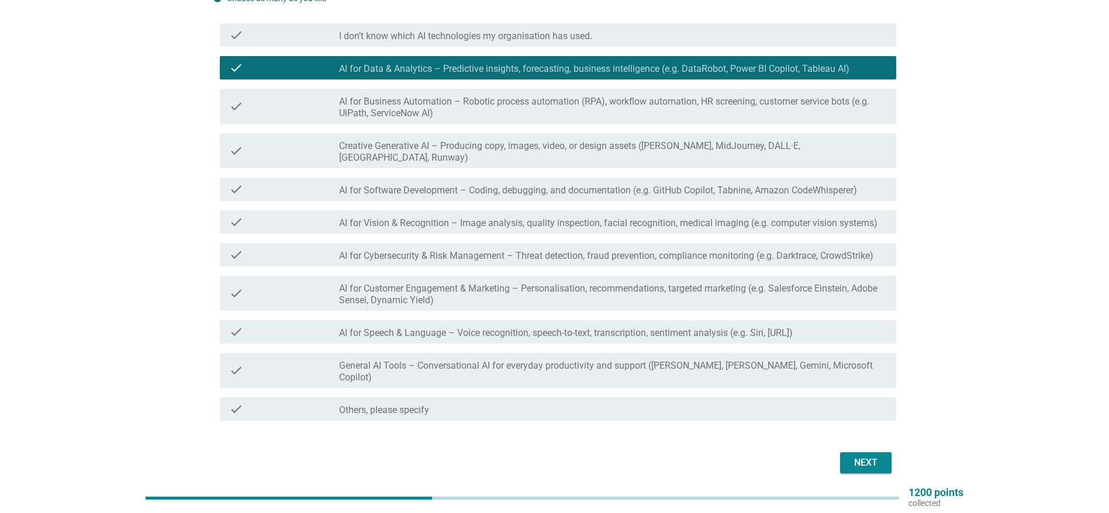
scroll to position [161, 0]
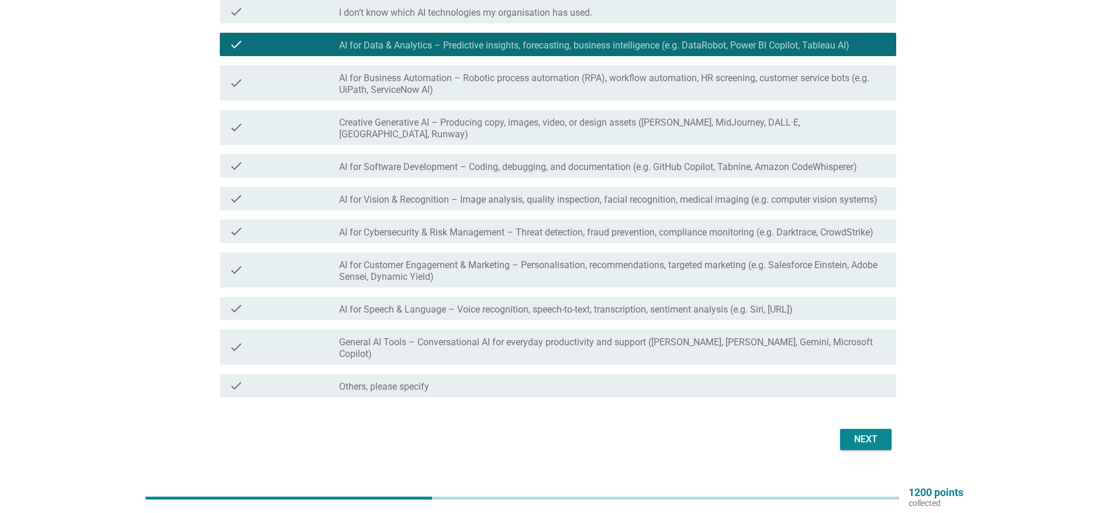
click at [751, 337] on label "General AI Tools – Conversational AI for everyday productivity and support ([PE…" at bounding box center [613, 348] width 548 height 23
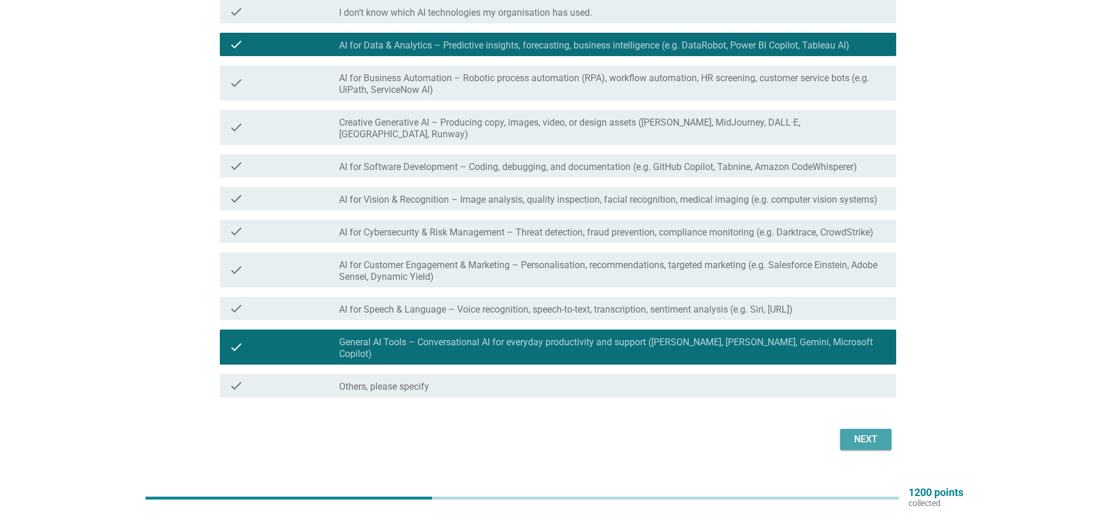
click at [857, 433] on div "Next" at bounding box center [866, 440] width 33 height 14
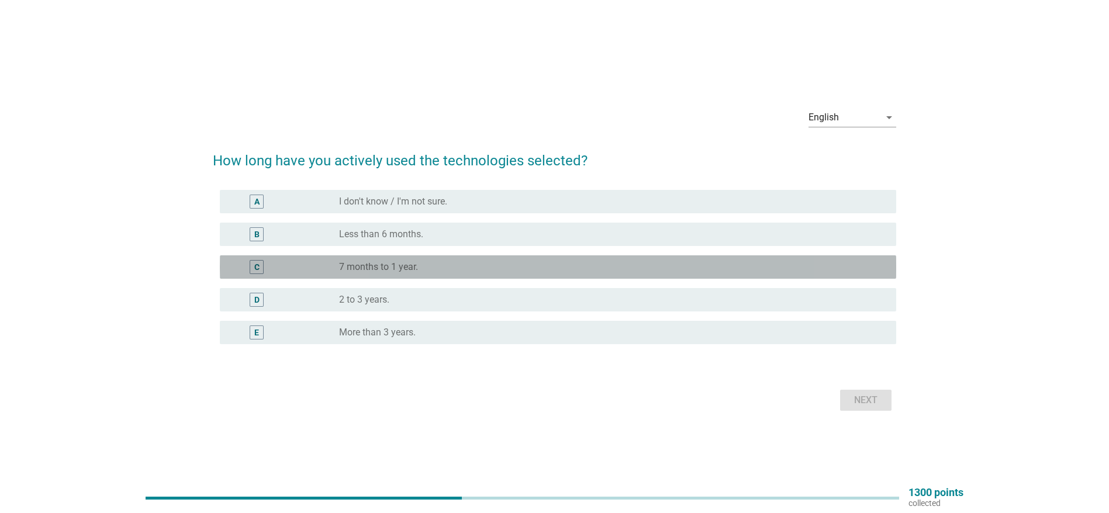
click at [328, 267] on div "C" at bounding box center [283, 267] width 109 height 14
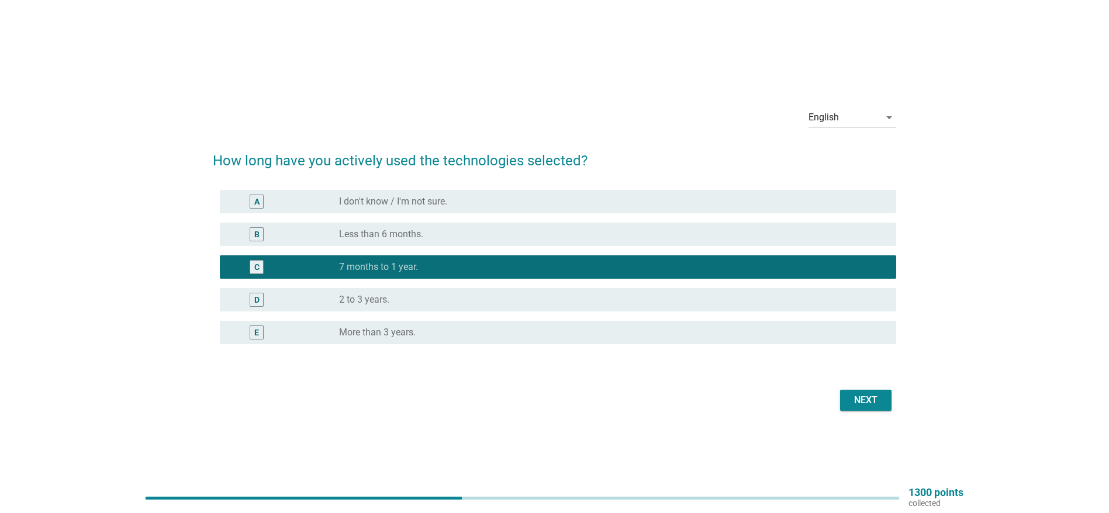
click at [848, 391] on button "Next" at bounding box center [865, 400] width 51 height 21
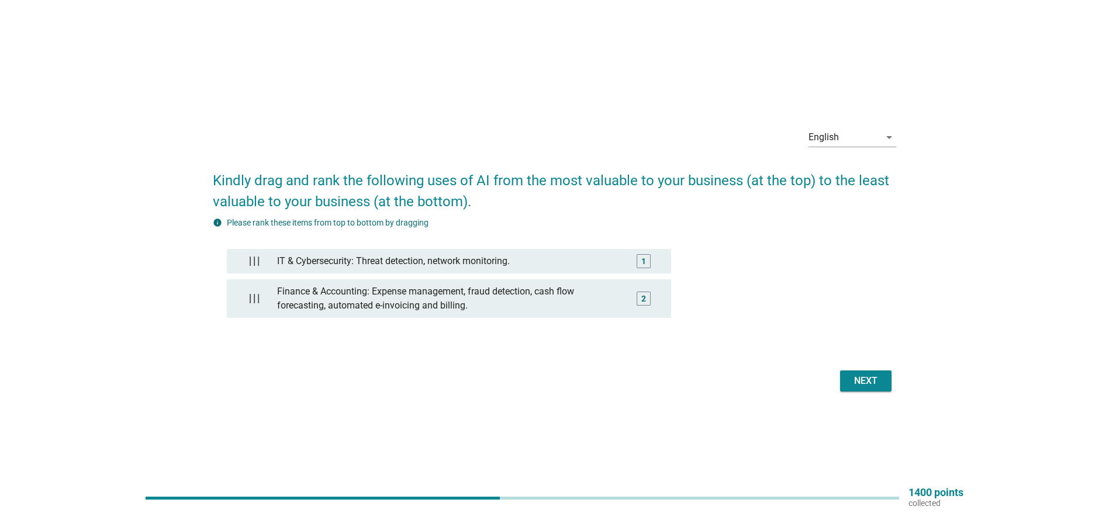
click at [880, 381] on div "Next" at bounding box center [866, 381] width 33 height 14
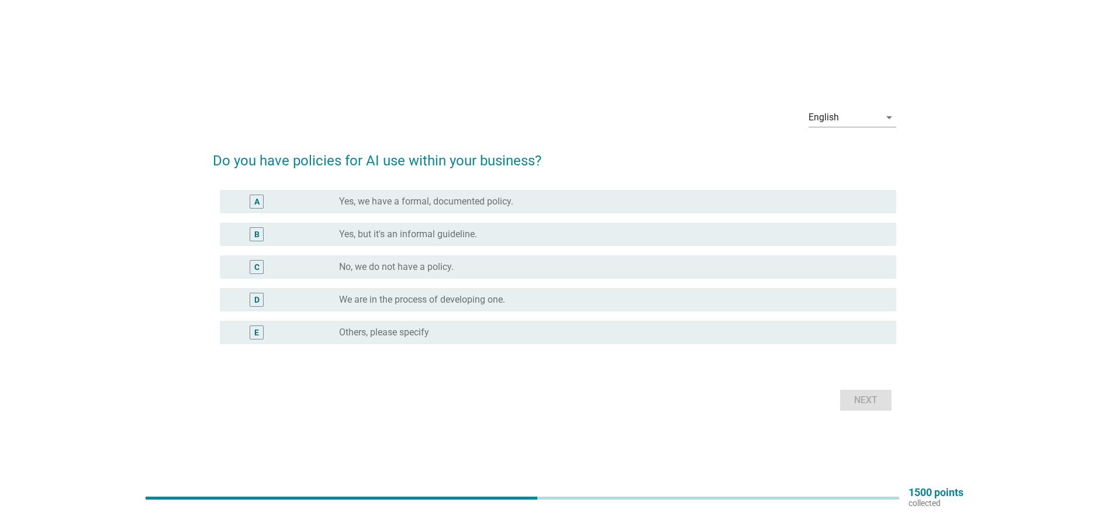
click at [369, 201] on label "Yes, we have a formal, documented policy." at bounding box center [426, 202] width 174 height 12
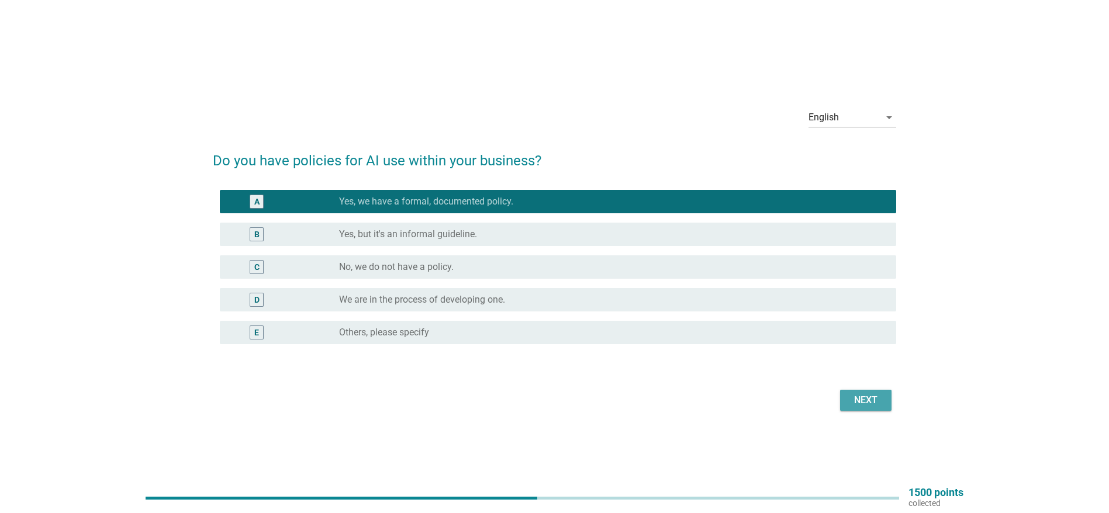
click at [863, 396] on div "Next" at bounding box center [866, 401] width 33 height 14
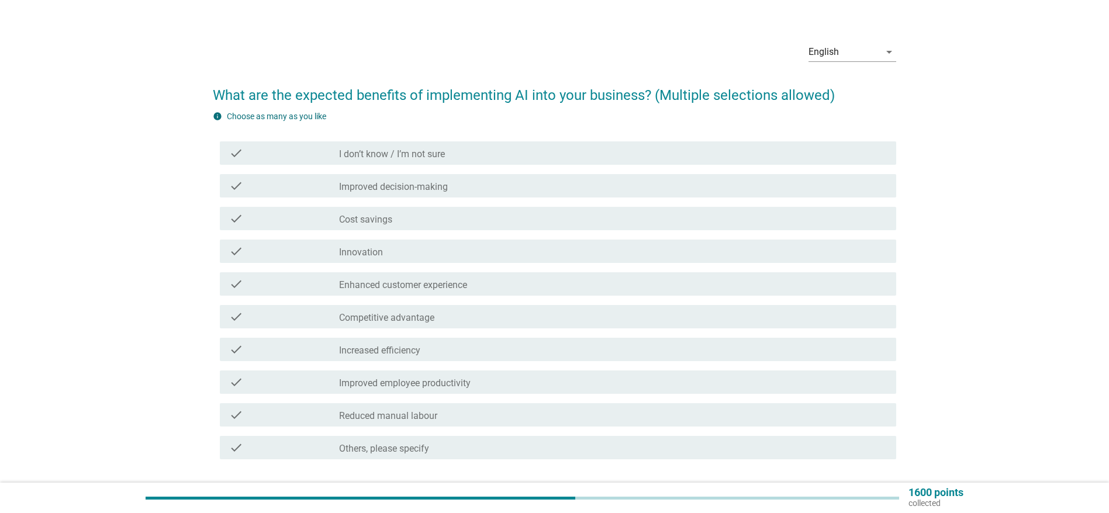
scroll to position [44, 0]
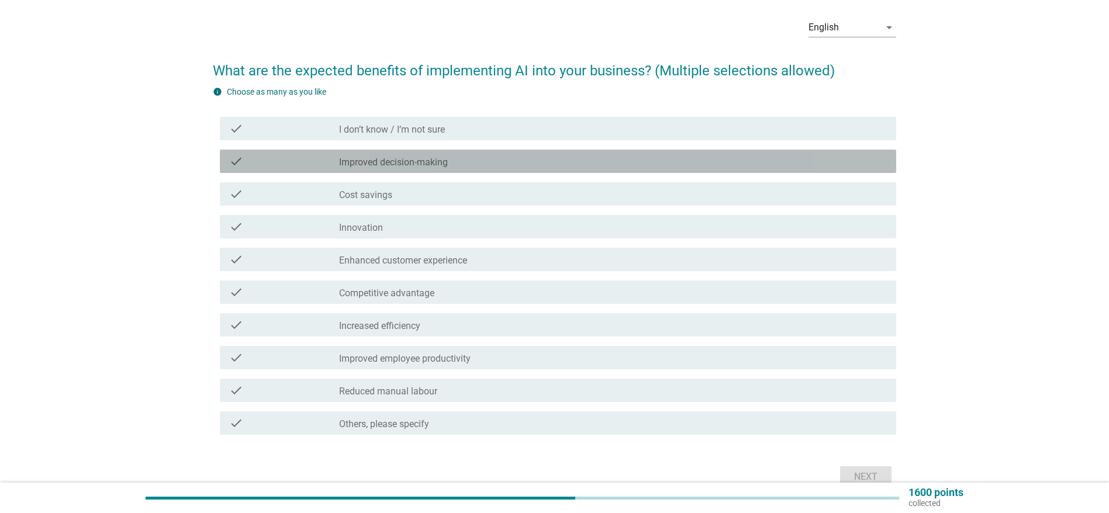
click at [383, 159] on label "Improved decision-making" at bounding box center [393, 163] width 109 height 12
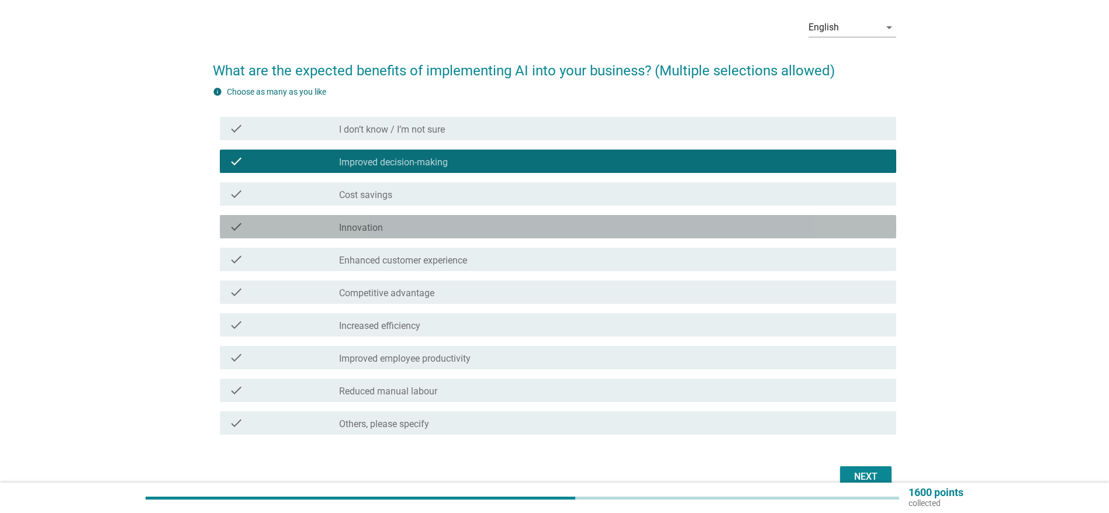
click at [354, 225] on label "Innovation" at bounding box center [361, 228] width 44 height 12
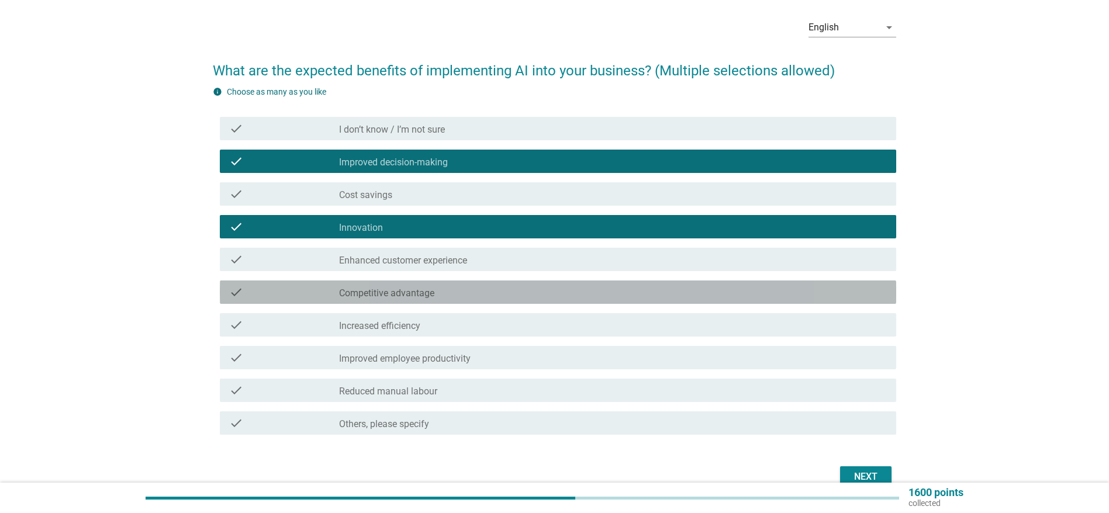
click at [349, 293] on label "Competitive advantage" at bounding box center [386, 294] width 95 height 12
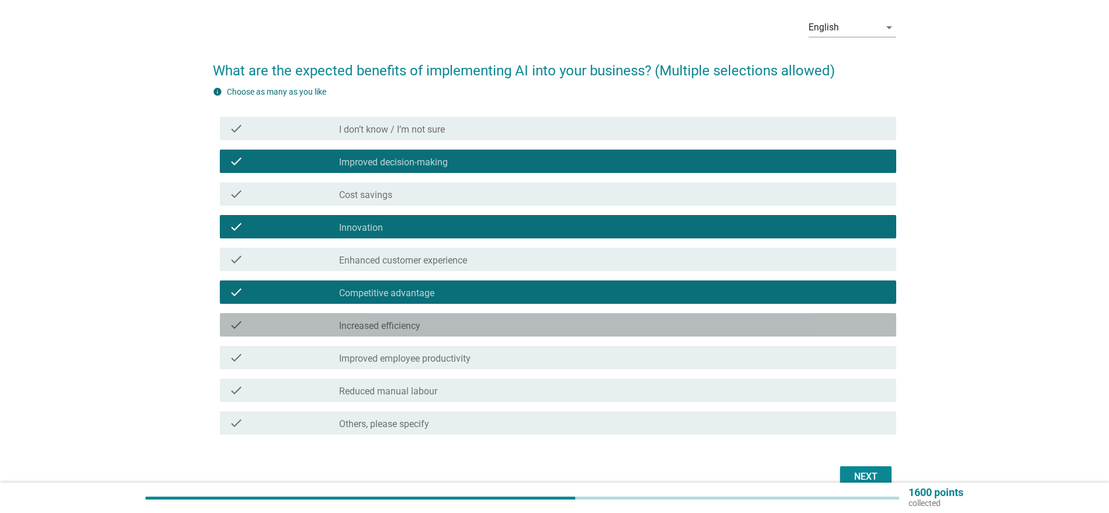
click at [357, 325] on label "Increased efficiency" at bounding box center [379, 326] width 81 height 12
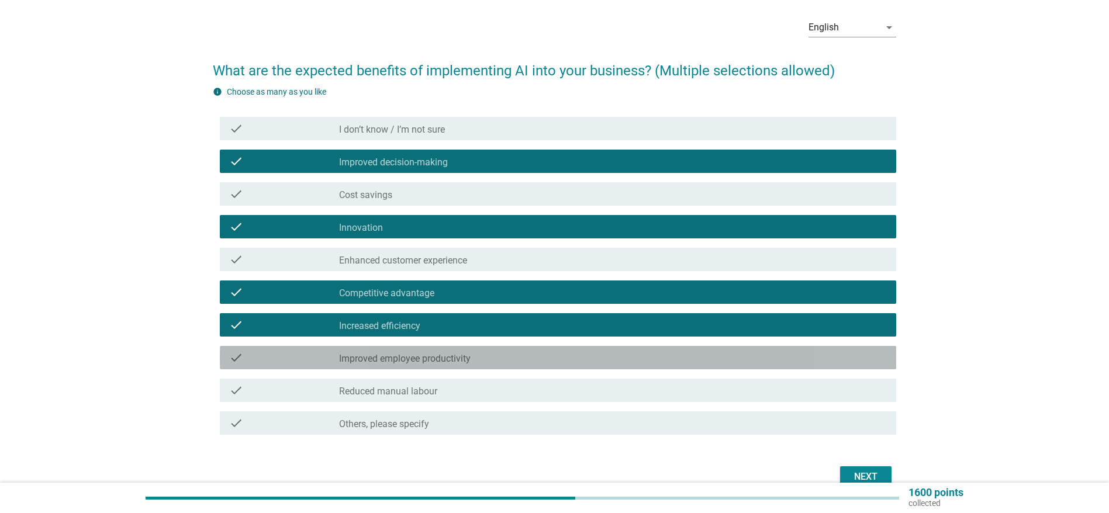
click at [427, 358] on label "Improved employee productivity" at bounding box center [405, 359] width 132 height 12
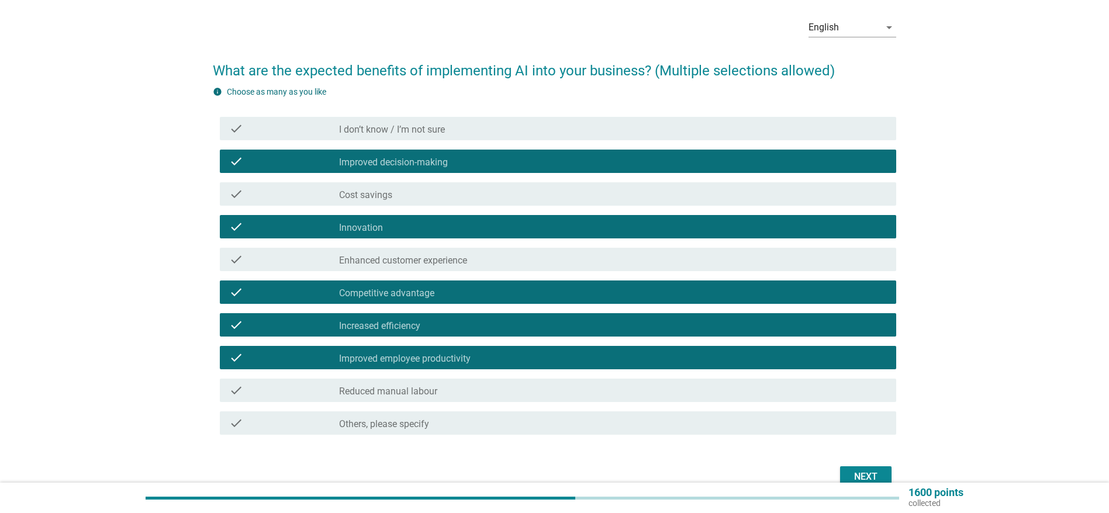
click at [875, 468] on button "Next" at bounding box center [865, 477] width 51 height 21
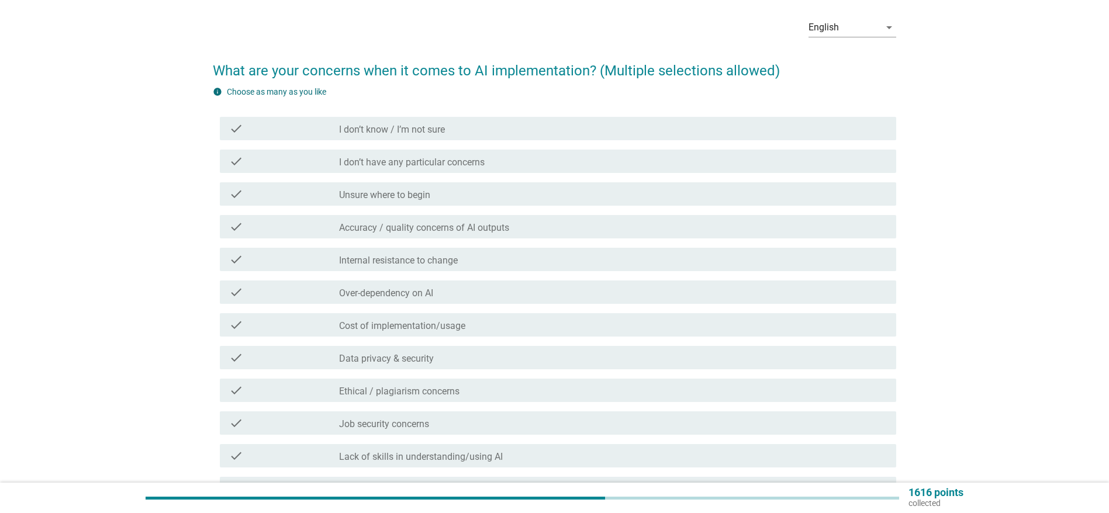
scroll to position [0, 0]
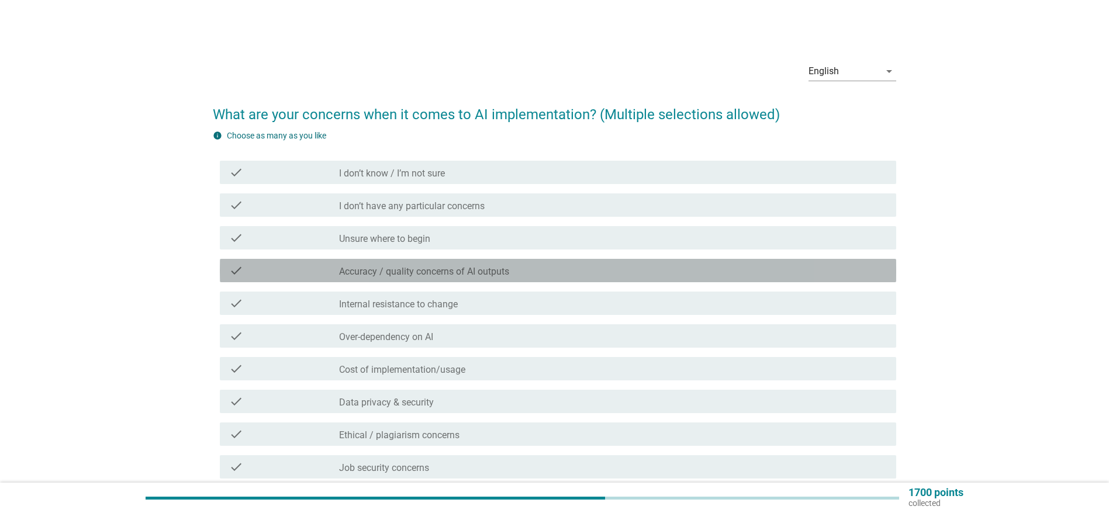
click at [453, 273] on label "Accuracy / quality concerns of AI outputs" at bounding box center [424, 272] width 170 height 12
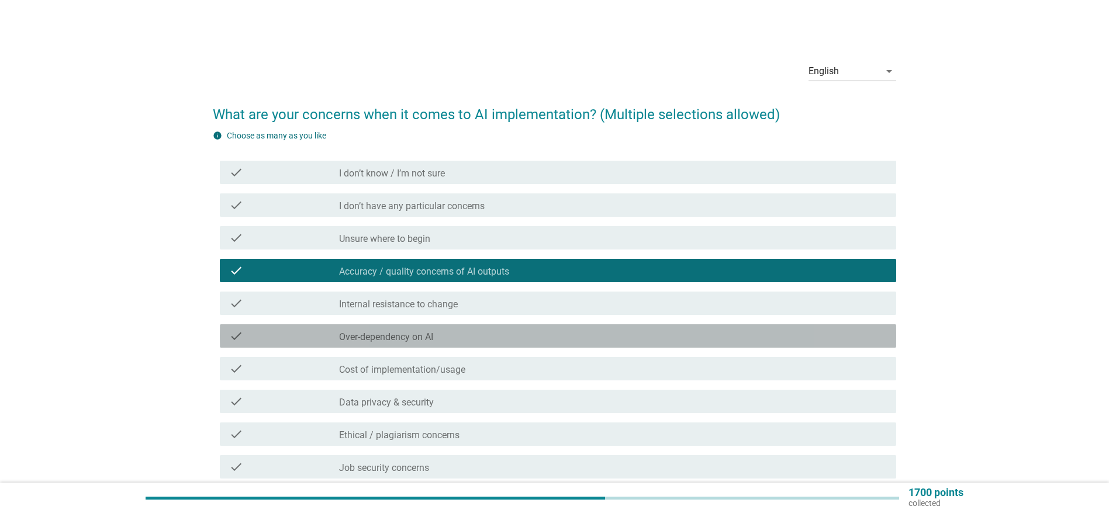
click at [439, 333] on div "check_box_outline_blank Over-dependency on AI" at bounding box center [613, 336] width 548 height 14
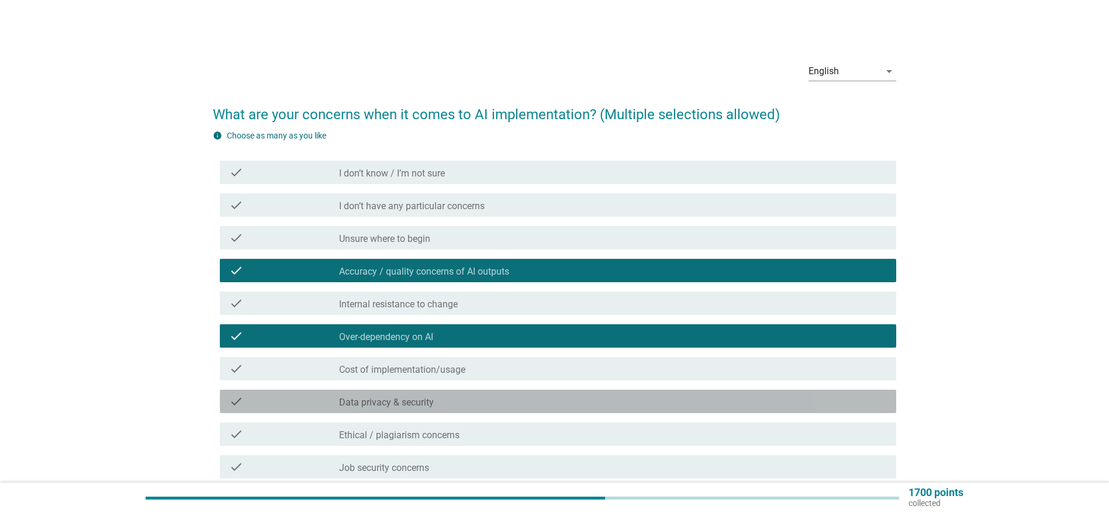
click at [406, 400] on label "Data privacy & security" at bounding box center [386, 403] width 95 height 12
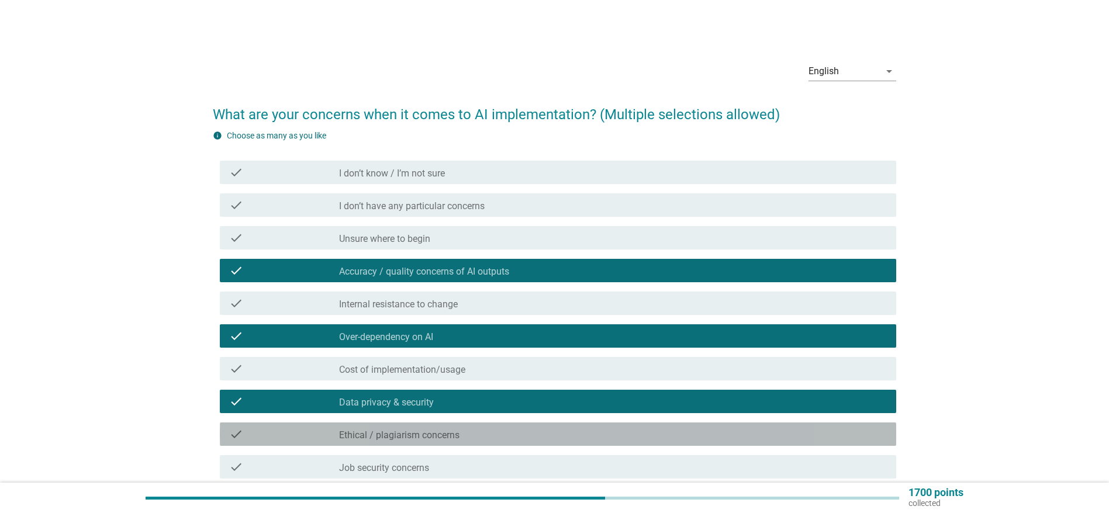
click at [404, 441] on label "Ethical / plagiarism concerns" at bounding box center [399, 436] width 120 height 12
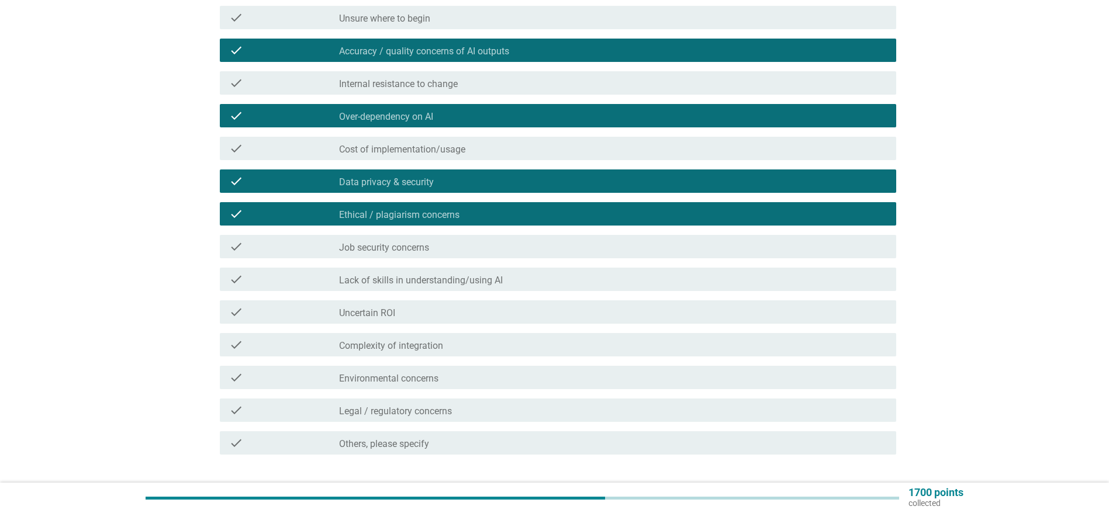
scroll to position [239, 0]
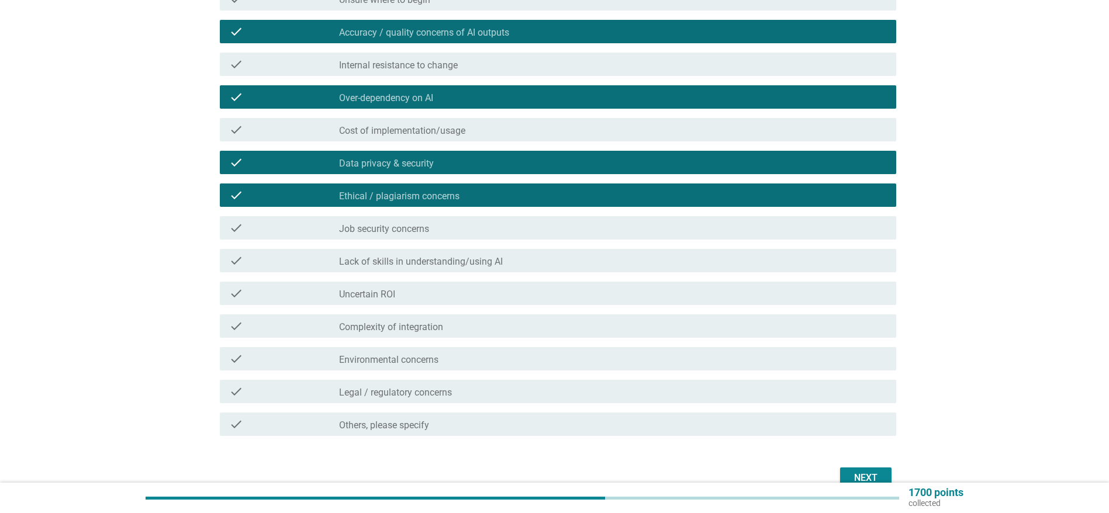
click at [365, 273] on div "check check_box_outline_blank Lack of skills in understanding/using AI" at bounding box center [555, 260] width 684 height 33
click at [394, 257] on label "Lack of skills in understanding/using AI" at bounding box center [421, 262] width 164 height 12
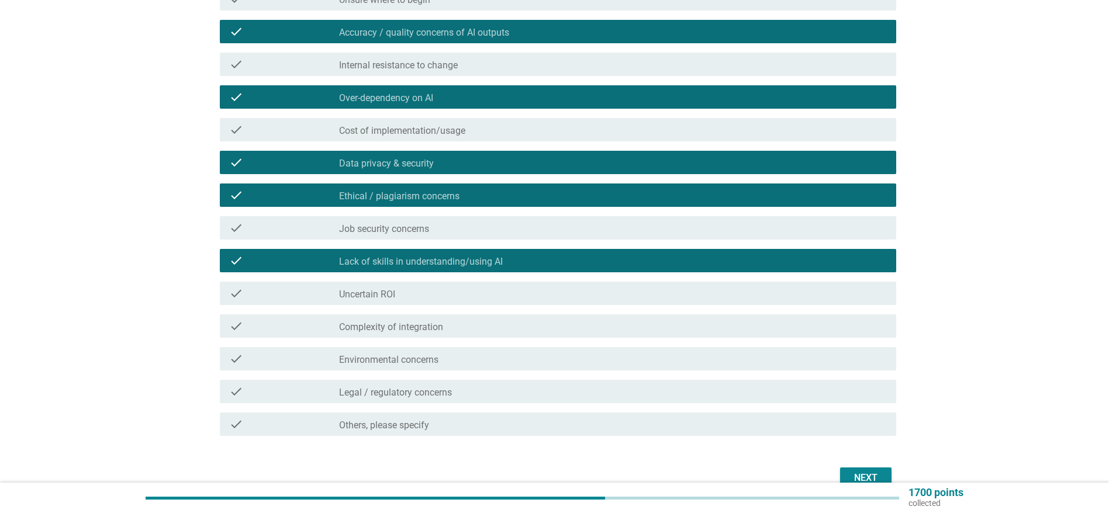
click at [849, 475] on button "Next" at bounding box center [865, 478] width 51 height 21
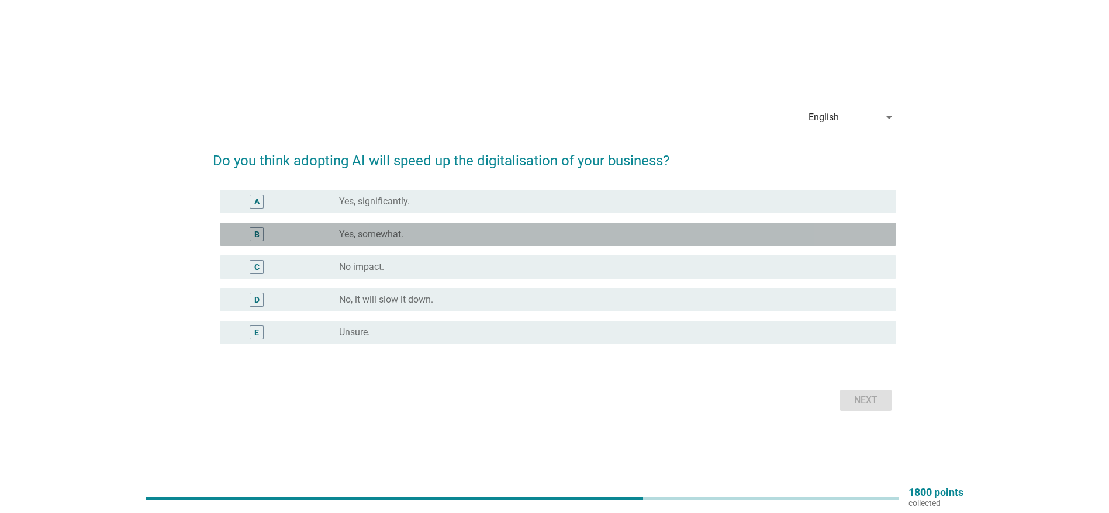
click at [367, 233] on label "Yes, somewhat." at bounding box center [371, 235] width 64 height 12
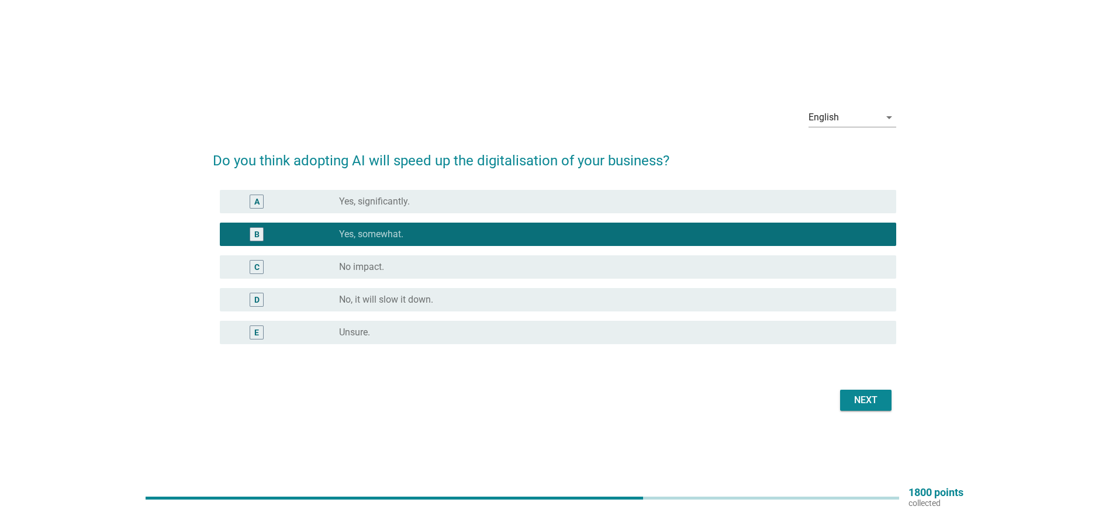
click at [843, 390] on button "Next" at bounding box center [865, 400] width 51 height 21
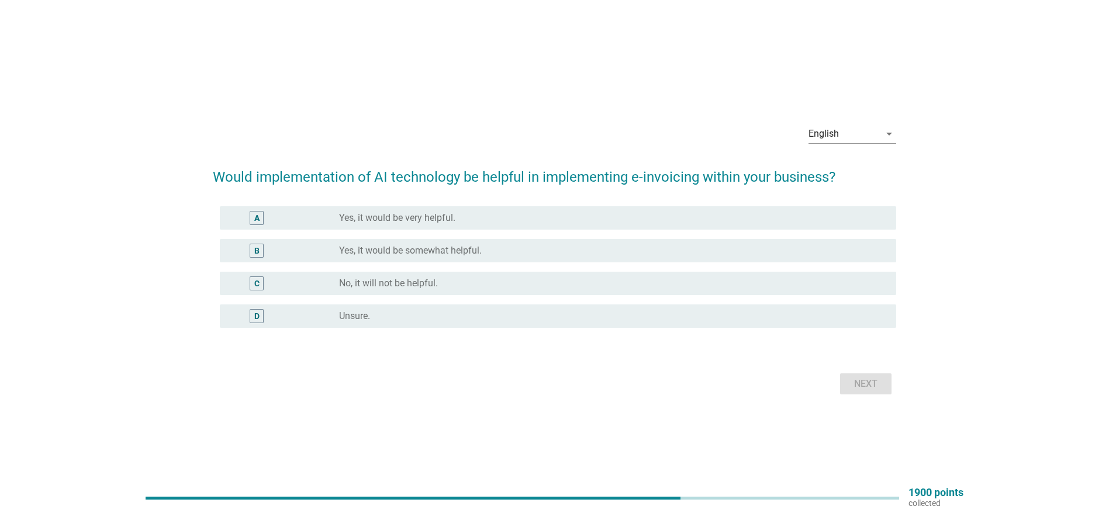
click at [418, 254] on label "Yes, it would be somewhat helpful." at bounding box center [410, 251] width 143 height 12
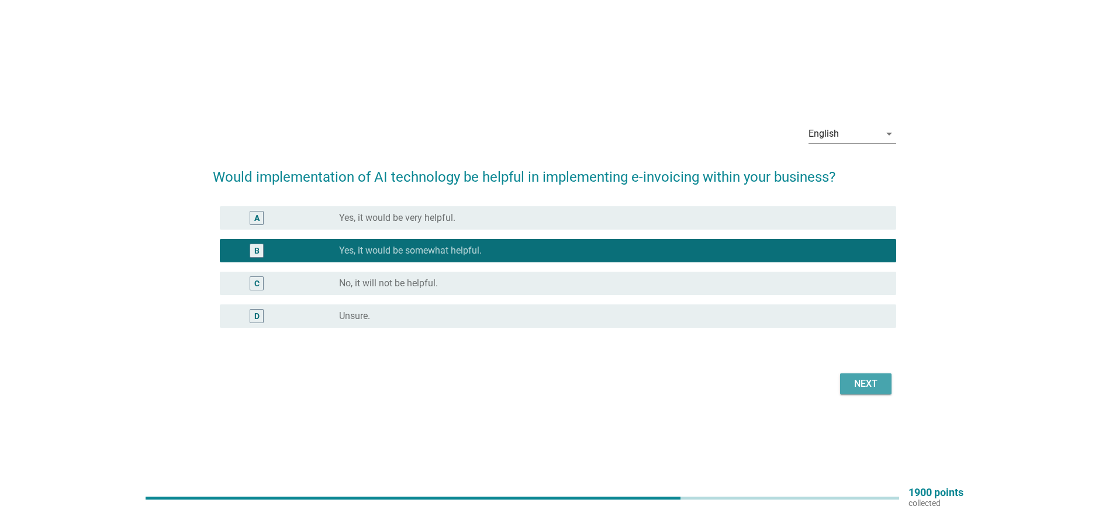
click at [864, 386] on div "Next" at bounding box center [866, 384] width 33 height 14
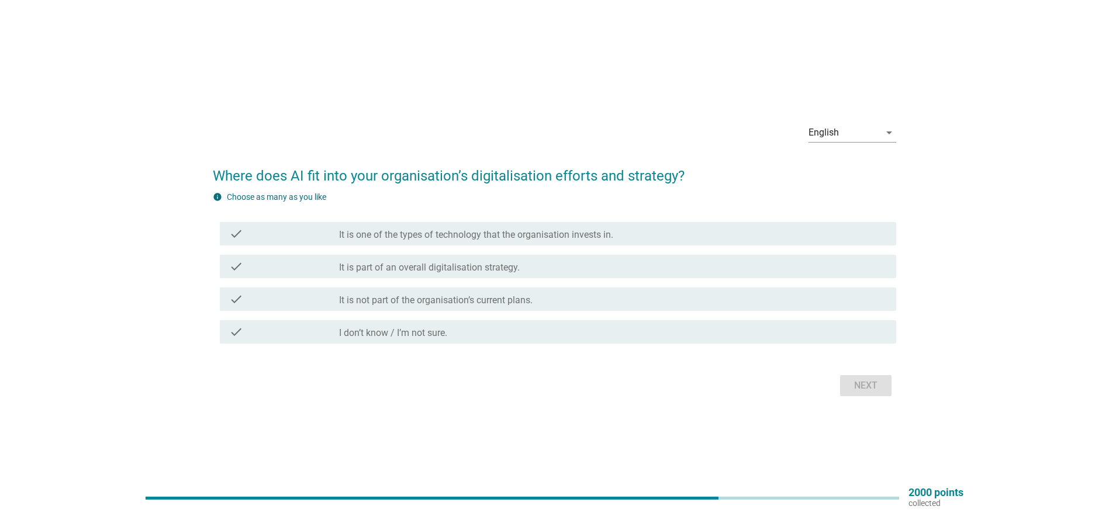
click at [432, 267] on label "It is part of an overall digitalisation strategy." at bounding box center [429, 268] width 181 height 12
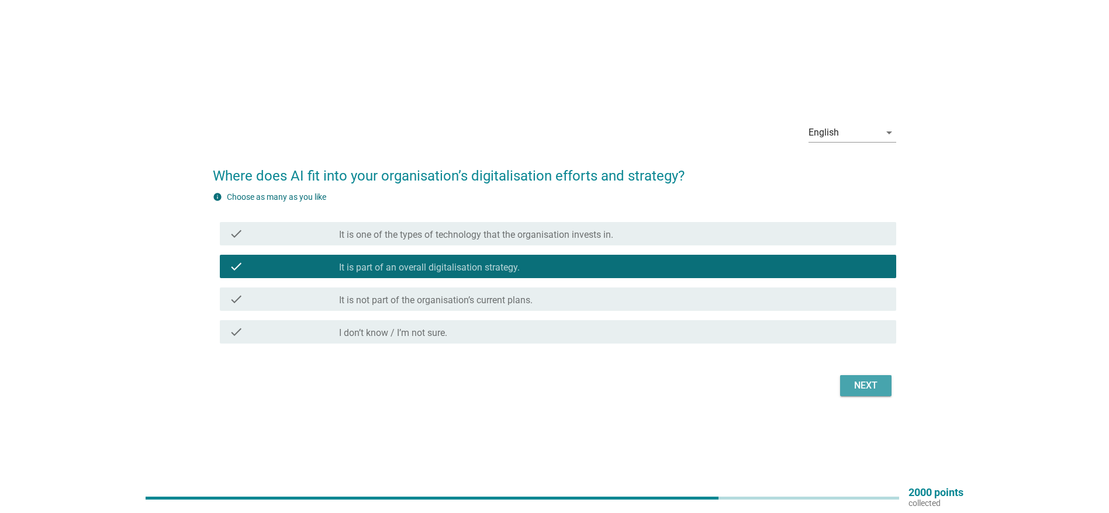
click at [857, 388] on div "Next" at bounding box center [866, 386] width 33 height 14
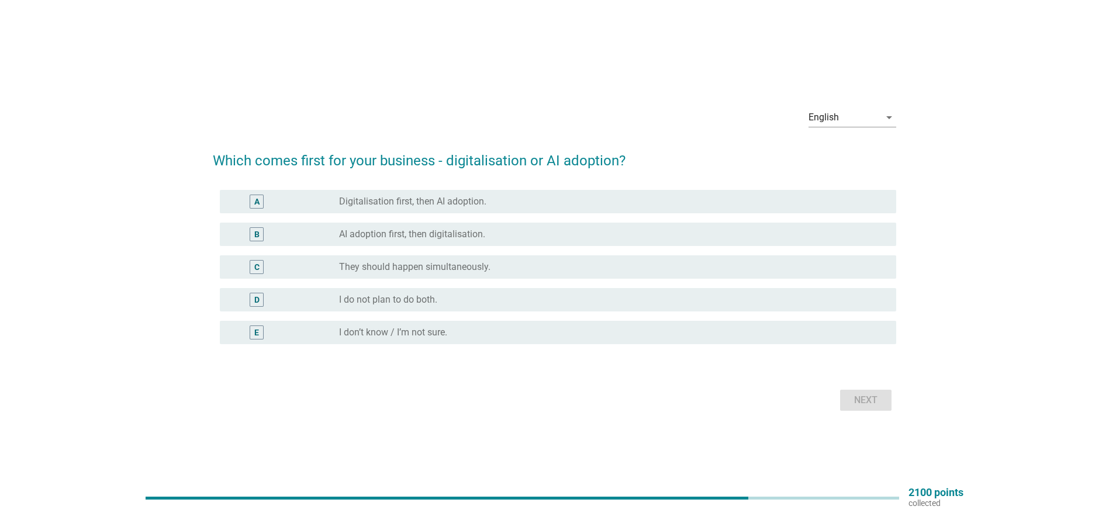
click at [375, 196] on label "Digitalisation first, then AI adoption." at bounding box center [412, 202] width 147 height 12
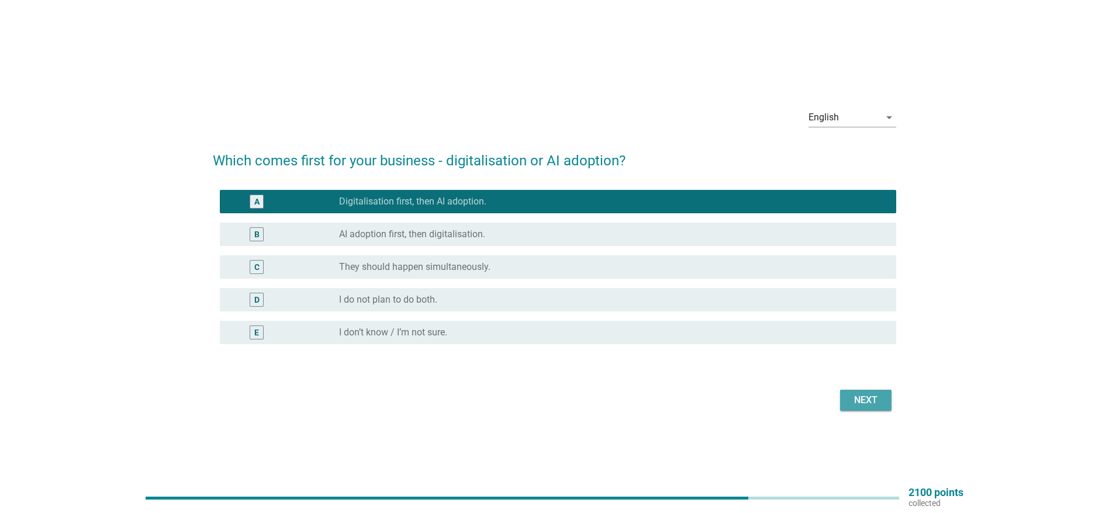
click at [857, 396] on div "Next" at bounding box center [866, 401] width 33 height 14
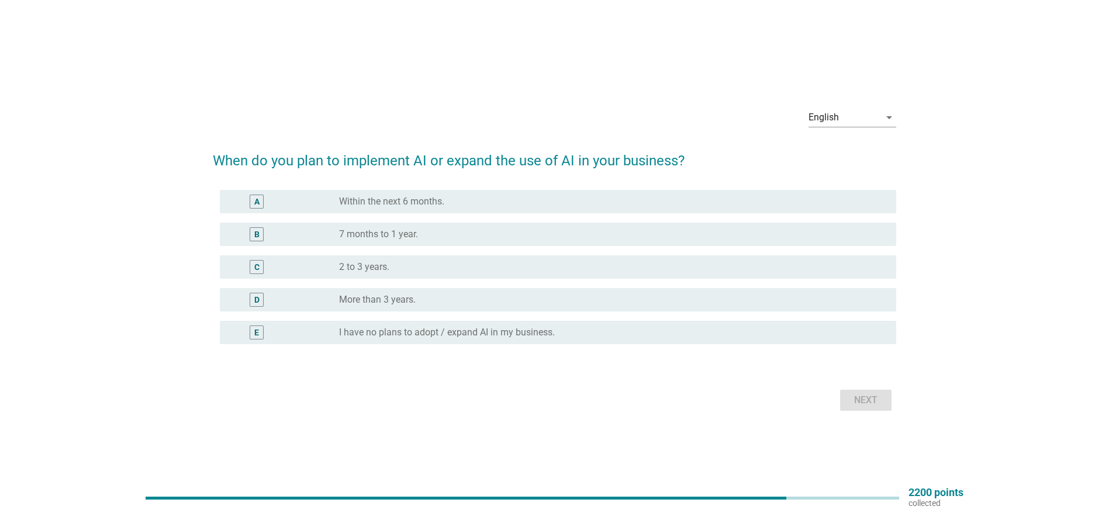
click at [350, 265] on label "2 to 3 years." at bounding box center [364, 267] width 50 height 12
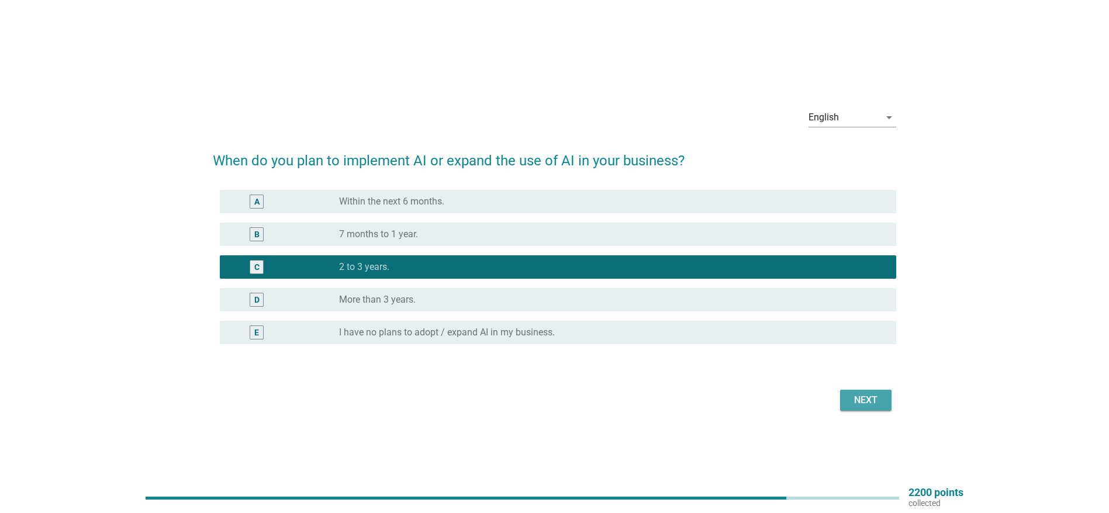
click at [854, 399] on div "Next" at bounding box center [866, 401] width 33 height 14
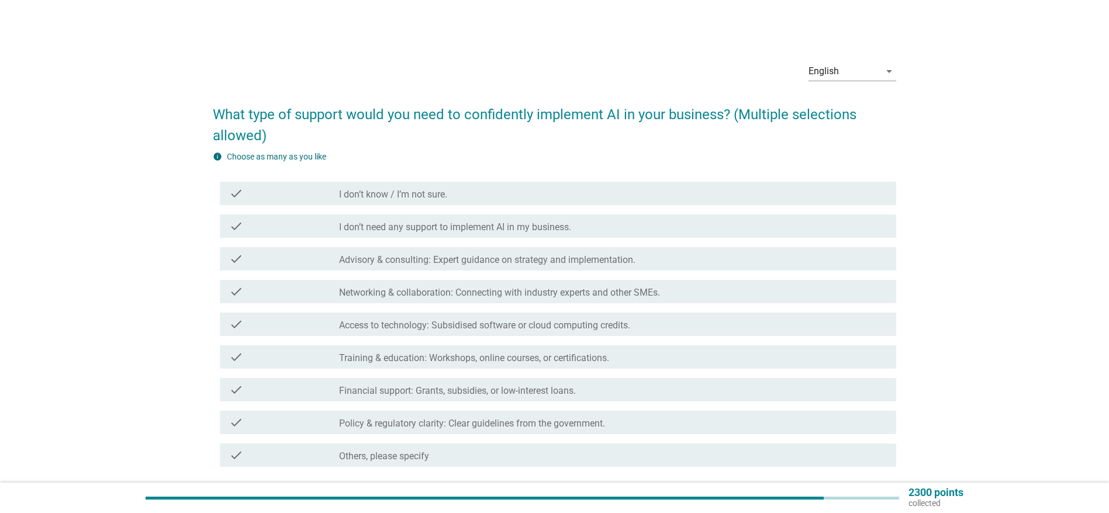
click at [368, 292] on label "Networking & collaboration: Connecting with industry experts and other SMEs." at bounding box center [499, 293] width 321 height 12
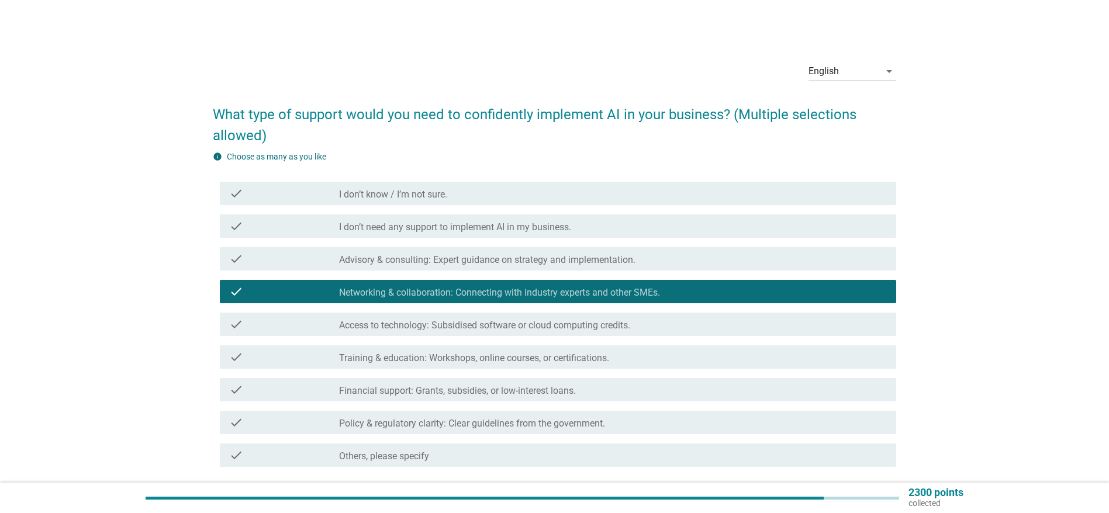
click at [428, 327] on label "Access to technology: Subsidised software or cloud computing credits." at bounding box center [484, 326] width 291 height 12
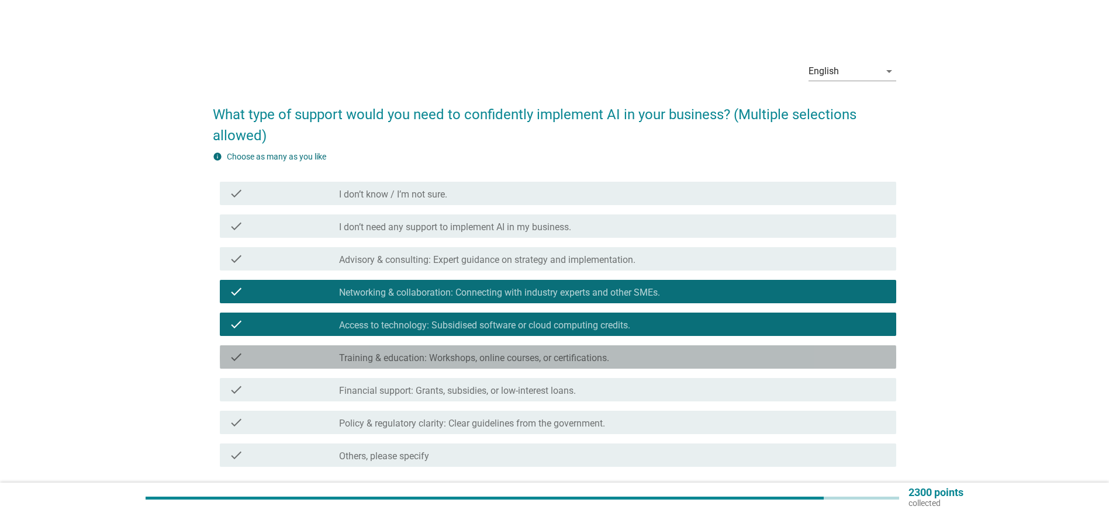
click at [419, 351] on div "check_box_outline_blank Training & education: Workshops, online courses, or cer…" at bounding box center [613, 357] width 548 height 14
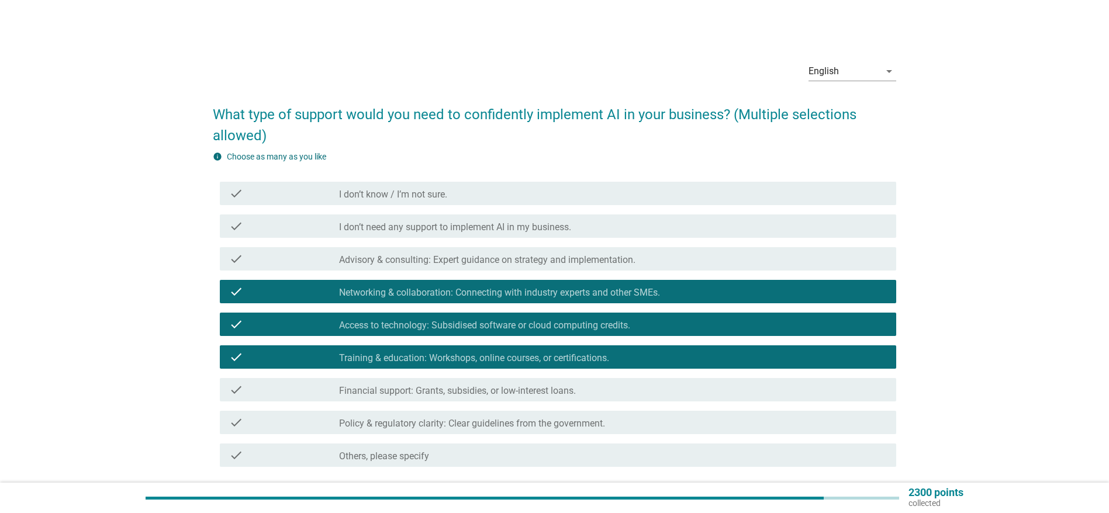
scroll to position [82, 0]
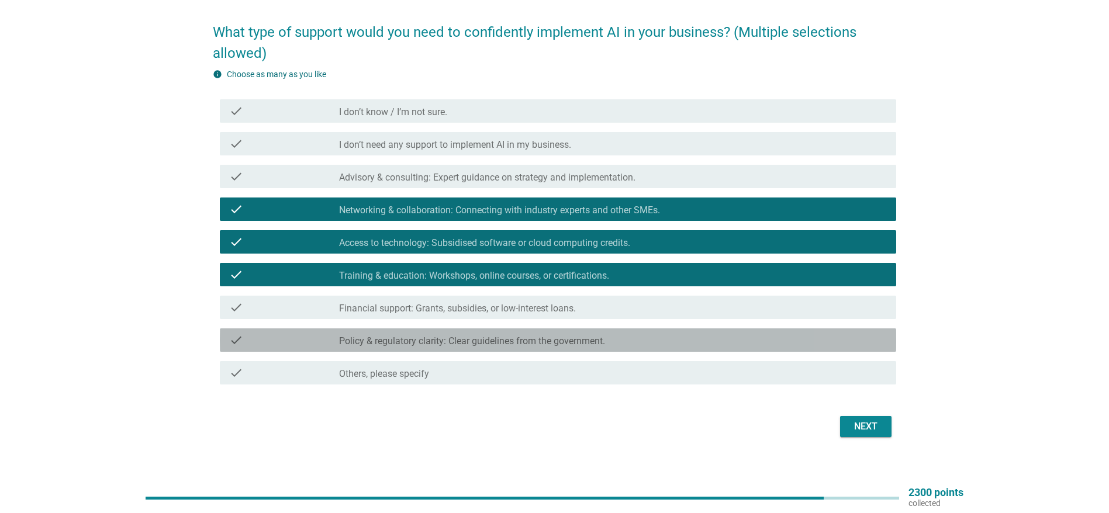
click at [598, 340] on label "Policy & regulatory clarity: Clear guidelines from the government." at bounding box center [472, 342] width 266 height 12
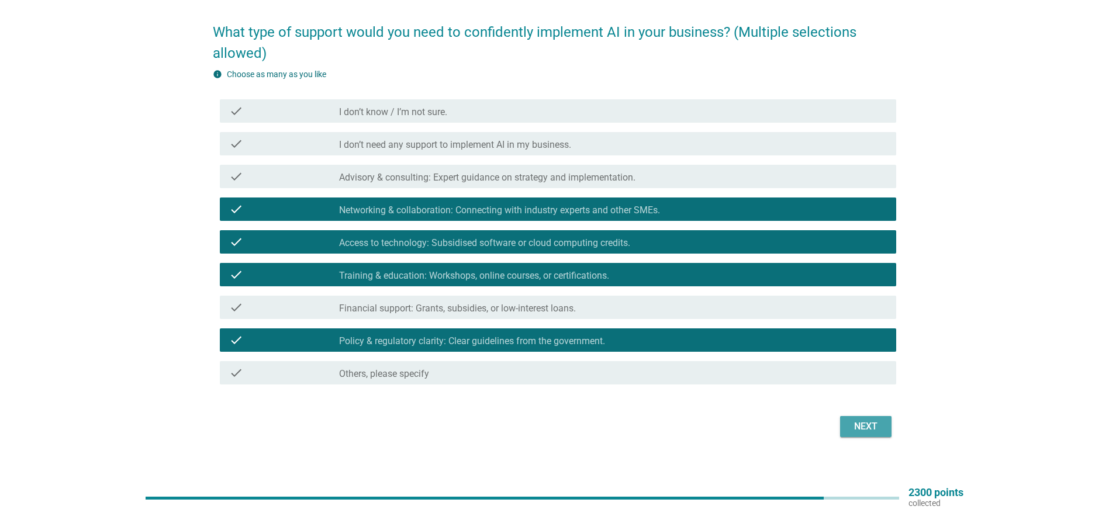
click at [875, 431] on div "Next" at bounding box center [866, 427] width 33 height 14
